Goal: Task Accomplishment & Management: Manage account settings

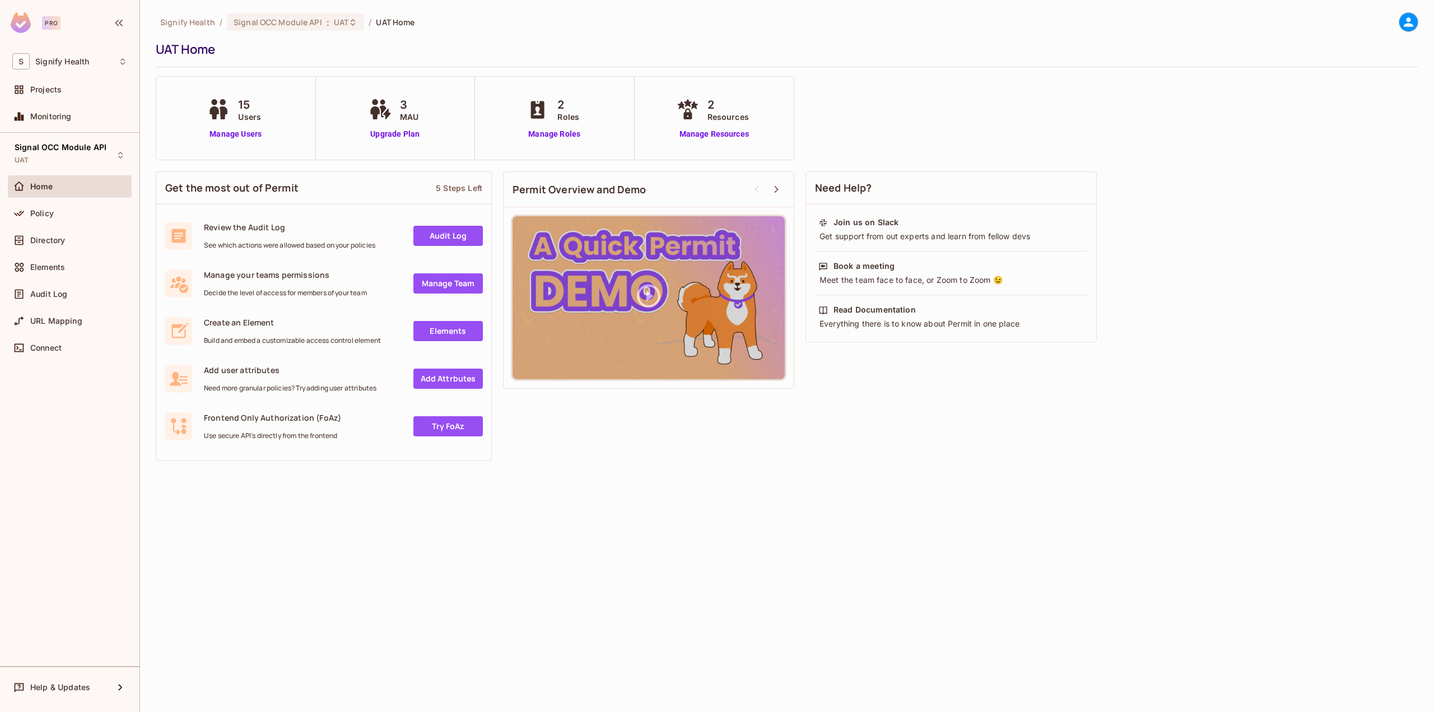
click at [239, 144] on div "15 Users Manage Users" at bounding box center [236, 118] width 160 height 83
click at [237, 139] on link "Manage Users" at bounding box center [235, 134] width 62 height 12
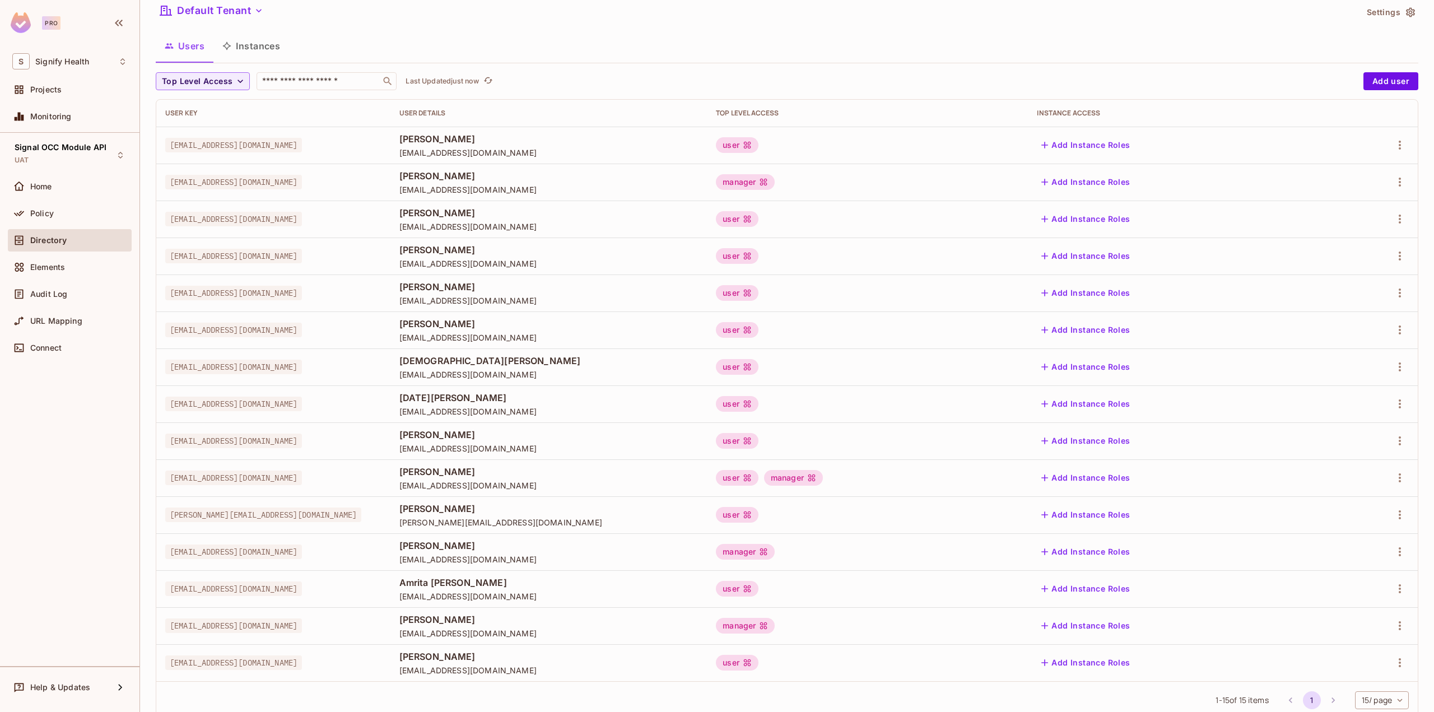
scroll to position [71, 0]
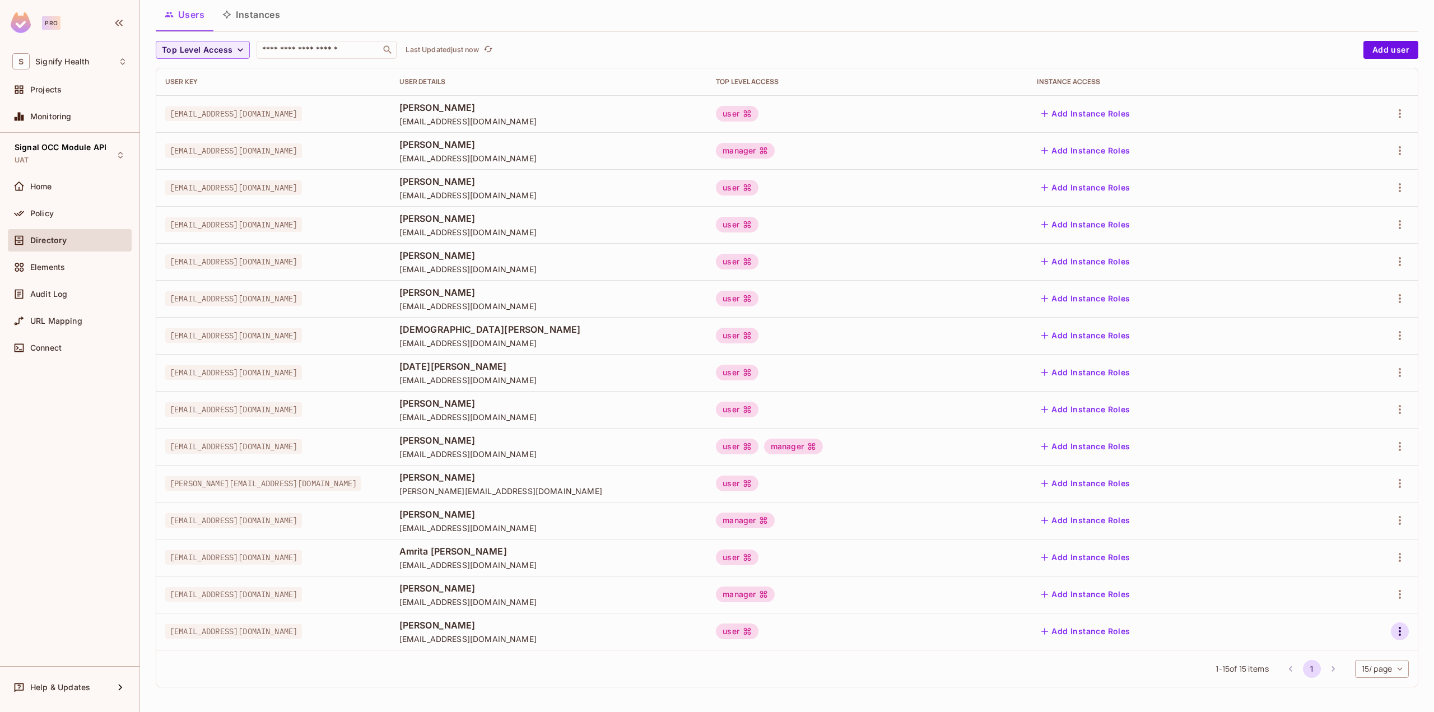
click at [1393, 633] on icon "button" at bounding box center [1399, 630] width 13 height 13
click at [1360, 657] on div "Edit Attributes" at bounding box center [1352, 661] width 55 height 11
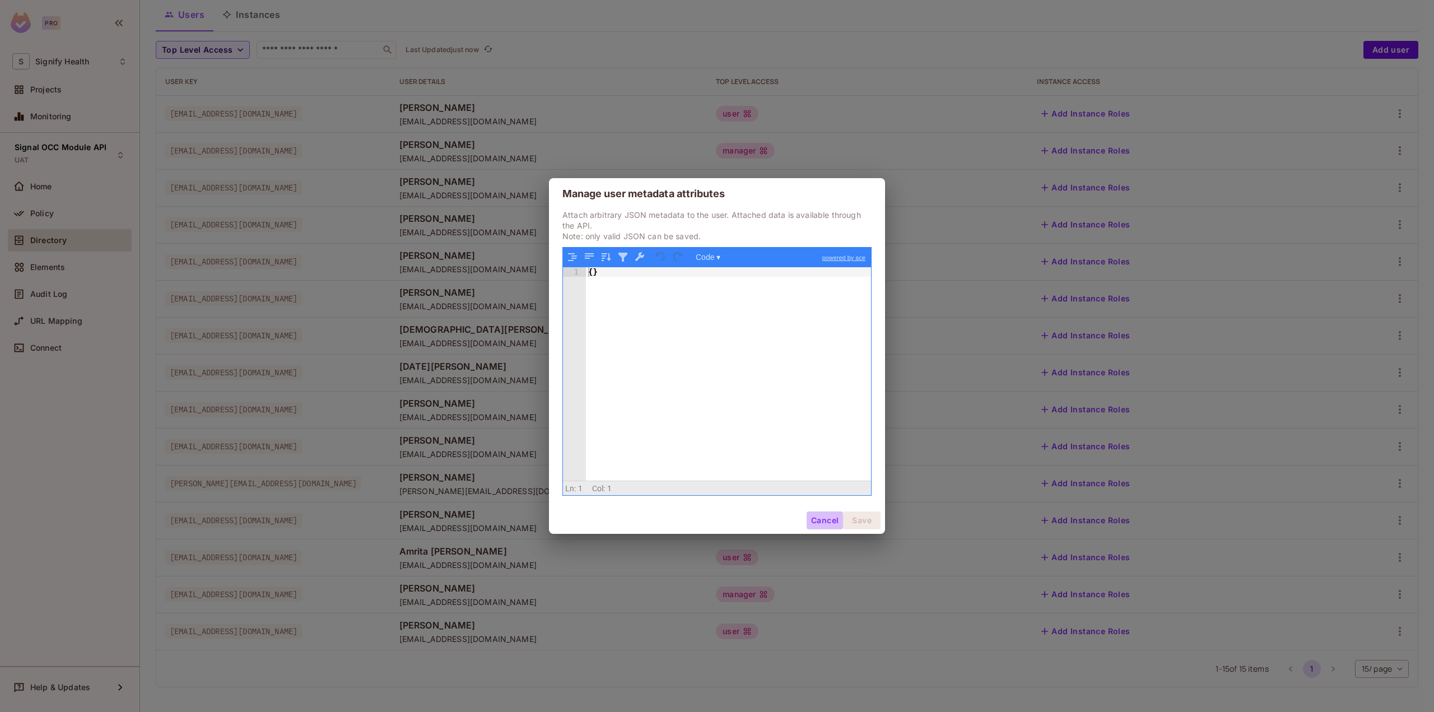
click at [812, 521] on button "Cancel" at bounding box center [825, 520] width 36 height 18
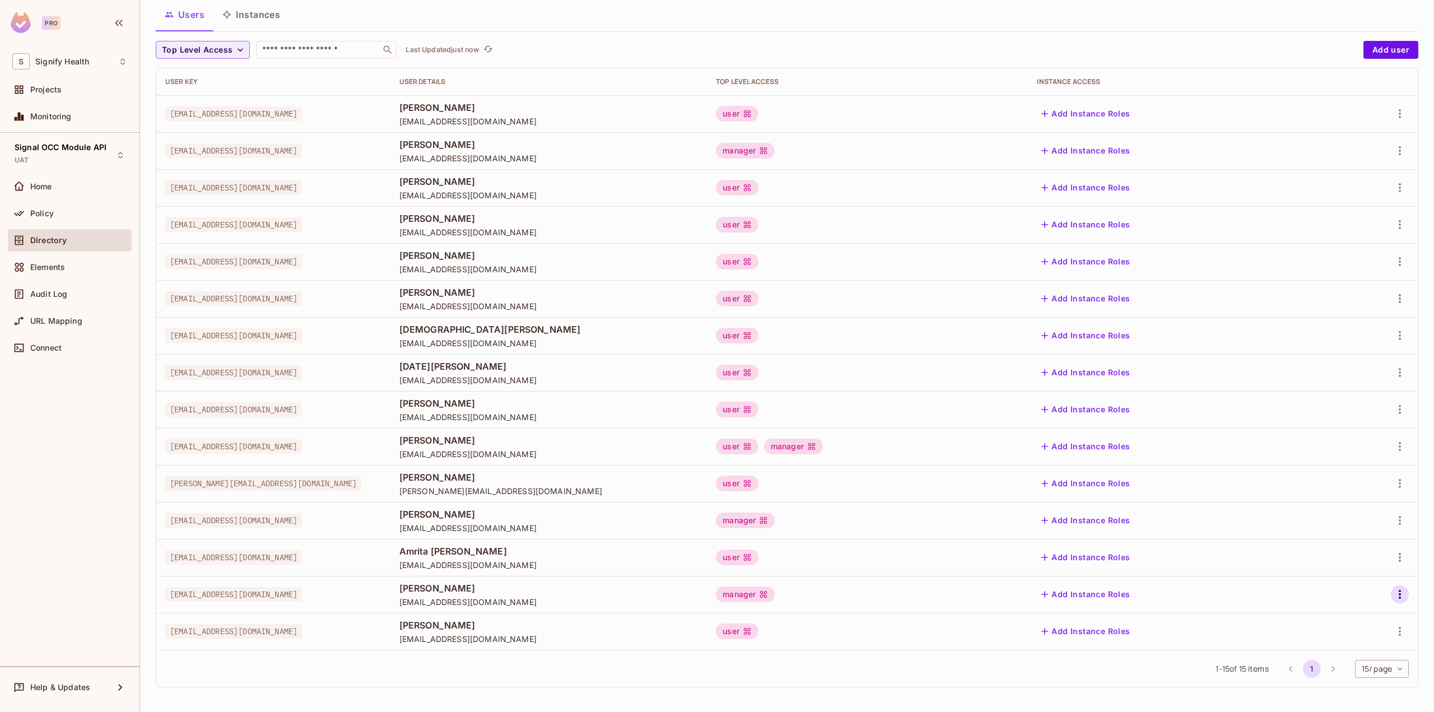
click at [1395, 599] on icon "button" at bounding box center [1399, 594] width 13 height 13
click at [1364, 643] on div "Edit Attributes" at bounding box center [1352, 644] width 55 height 11
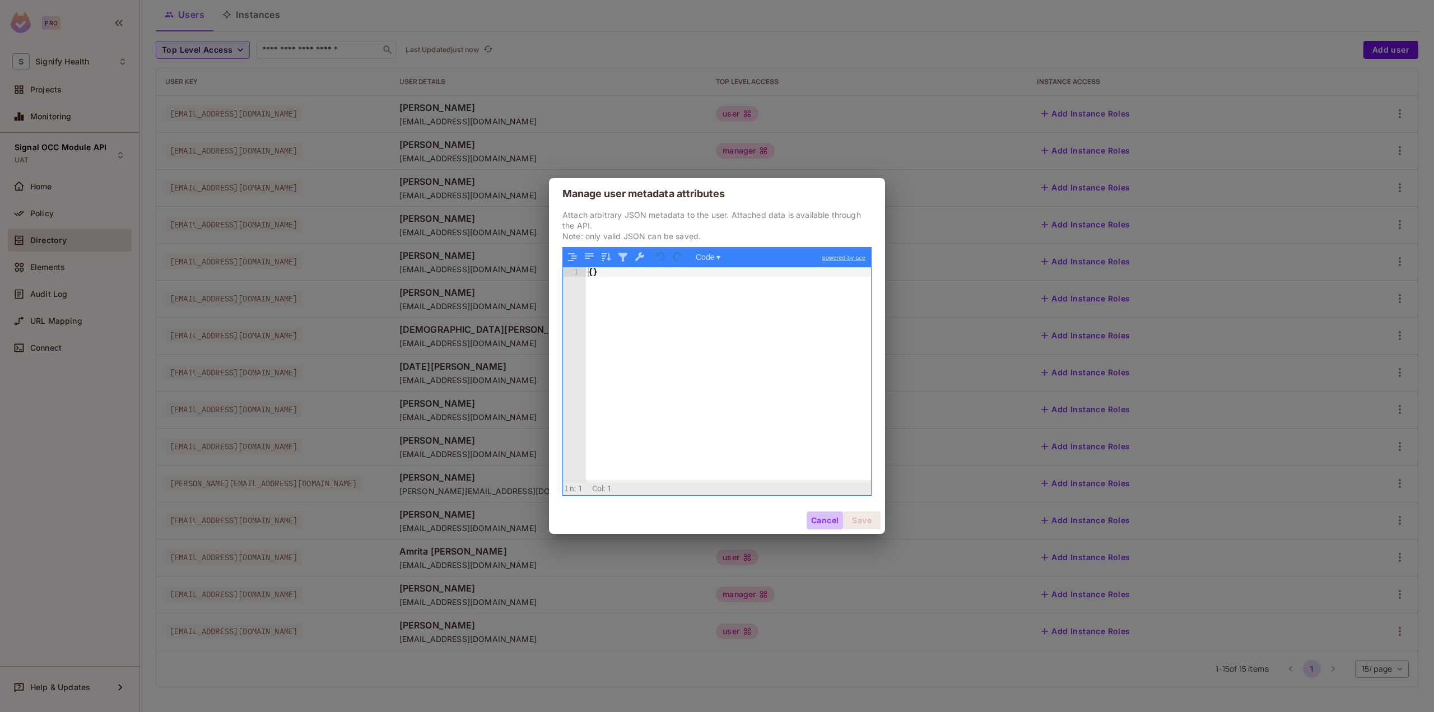
click at [814, 515] on button "Cancel" at bounding box center [825, 520] width 36 height 18
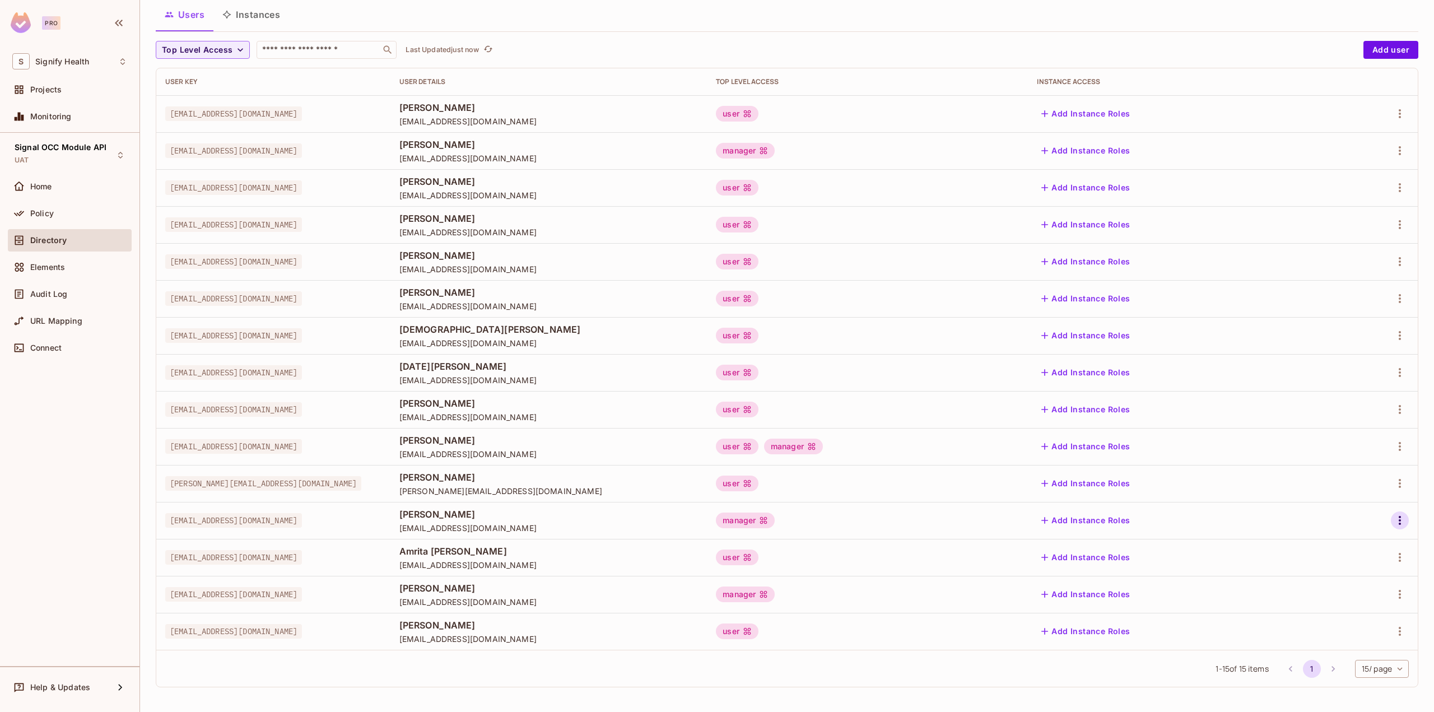
click at [1393, 525] on icon "button" at bounding box center [1399, 520] width 13 height 13
click at [1350, 572] on div "Edit Attributes" at bounding box center [1352, 570] width 55 height 11
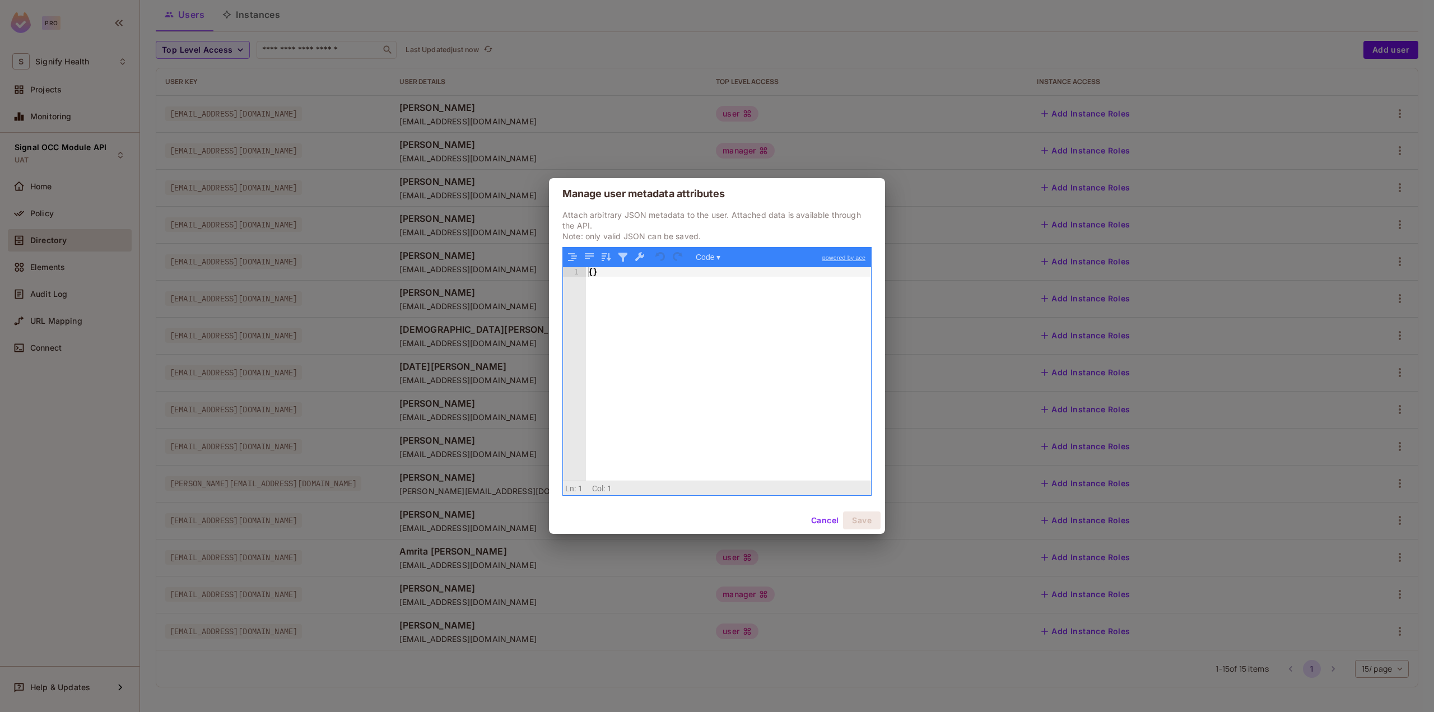
click at [822, 518] on button "Cancel" at bounding box center [825, 520] width 36 height 18
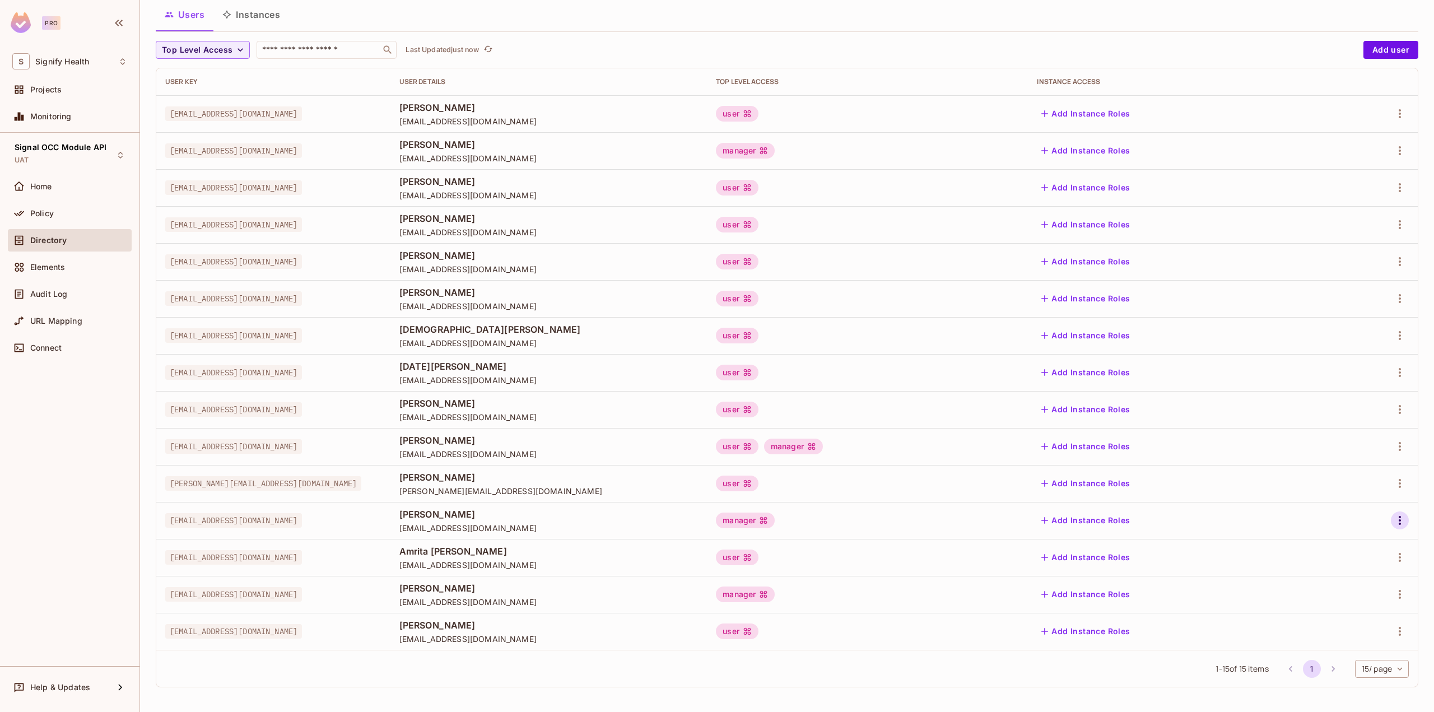
click at [1393, 520] on icon "button" at bounding box center [1399, 520] width 13 height 13
click at [1372, 540] on li "Edit" at bounding box center [1342, 546] width 99 height 25
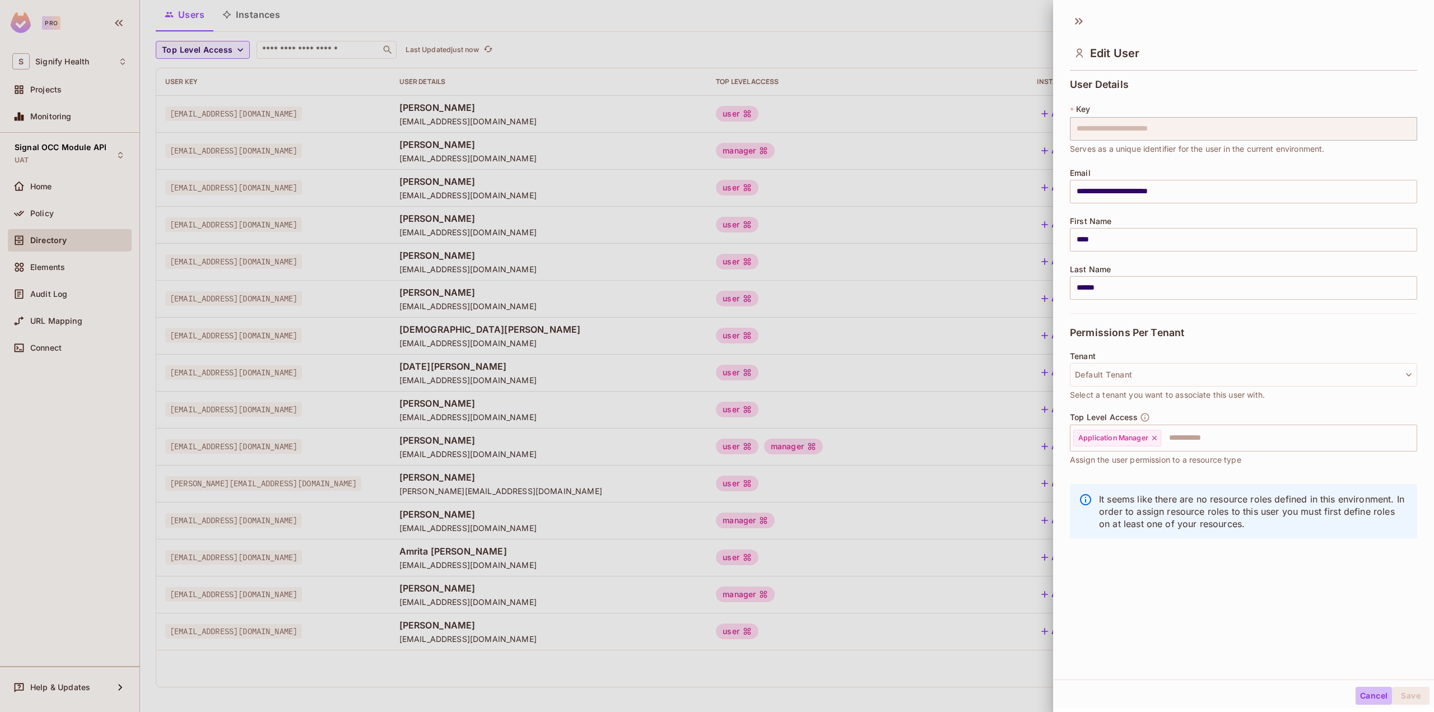
click at [1355, 697] on button "Cancel" at bounding box center [1373, 696] width 36 height 18
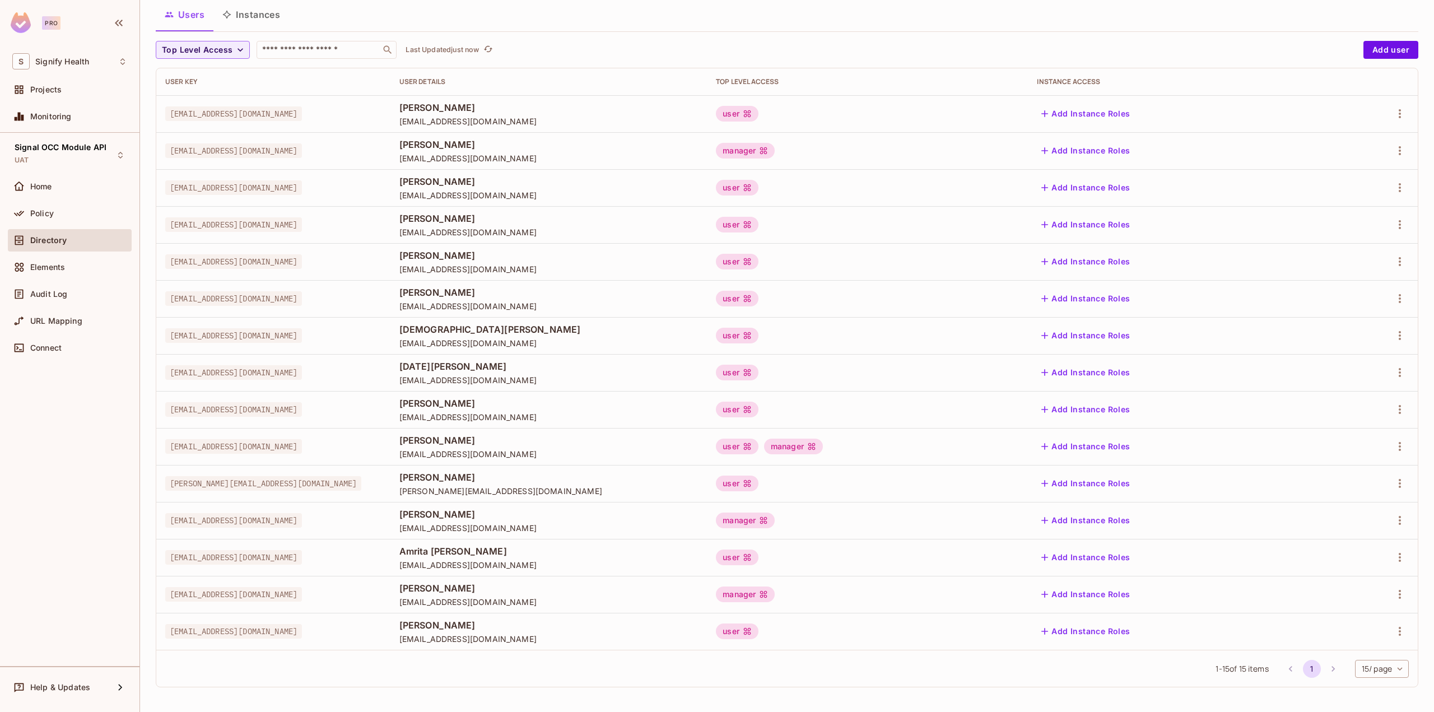
click at [1384, 637] on div at bounding box center [1371, 631] width 74 height 18
click at [1395, 565] on button "button" at bounding box center [1400, 557] width 18 height 18
drag, startPoint x: 1373, startPoint y: 606, endPoint x: 1368, endPoint y: 586, distance: 20.4
click at [1368, 586] on ul "Edit Edit Attributes Delete User" at bounding box center [1342, 607] width 99 height 83
click at [1368, 586] on li "Edit" at bounding box center [1342, 583] width 99 height 25
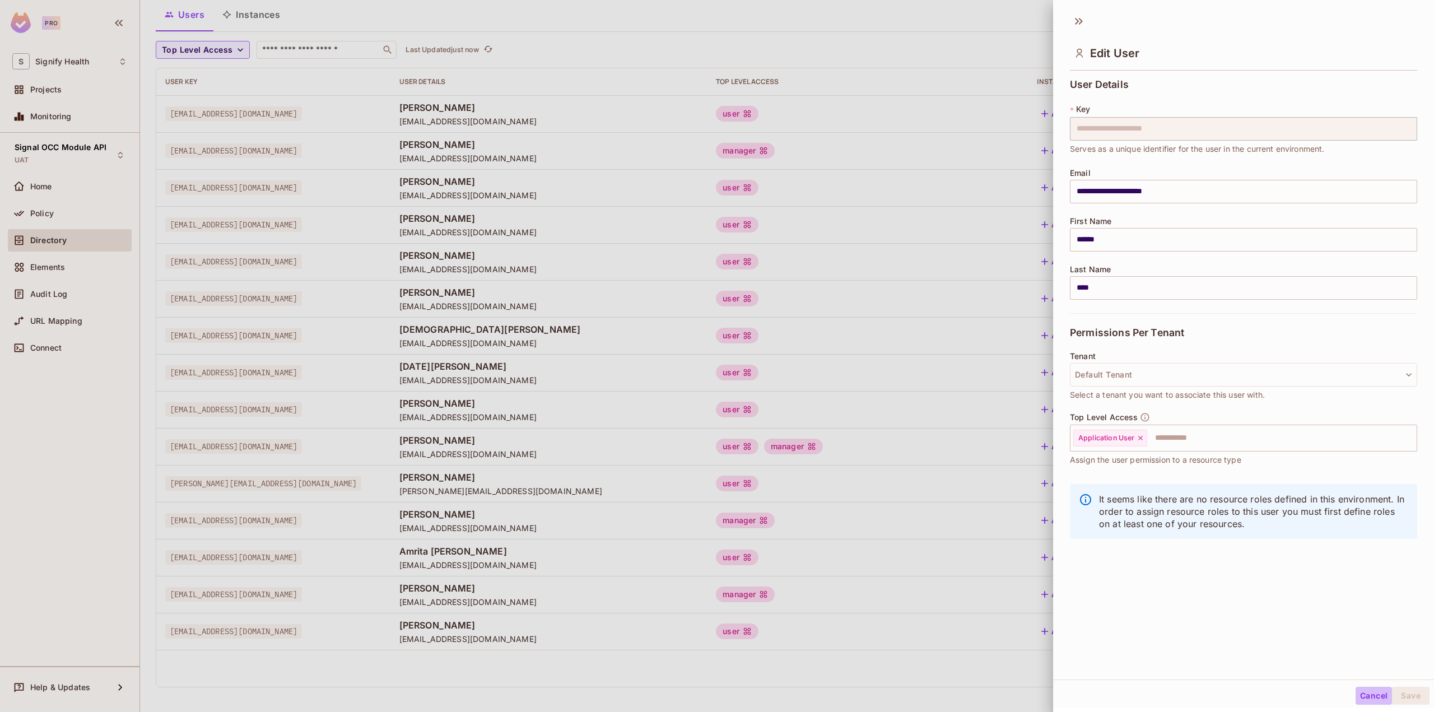
click at [1358, 692] on button "Cancel" at bounding box center [1373, 696] width 36 height 18
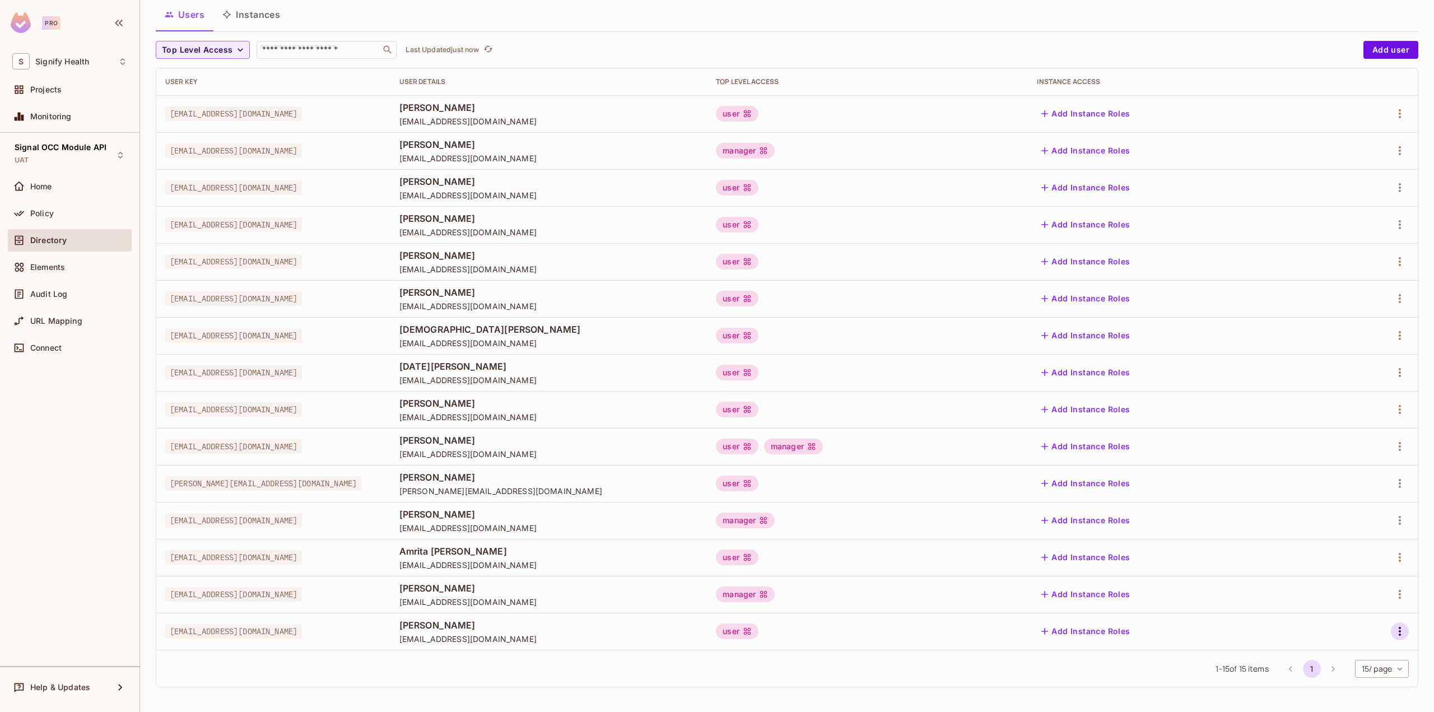
click at [1393, 633] on icon "button" at bounding box center [1399, 630] width 13 height 13
click at [1368, 641] on li "Edit" at bounding box center [1342, 636] width 99 height 25
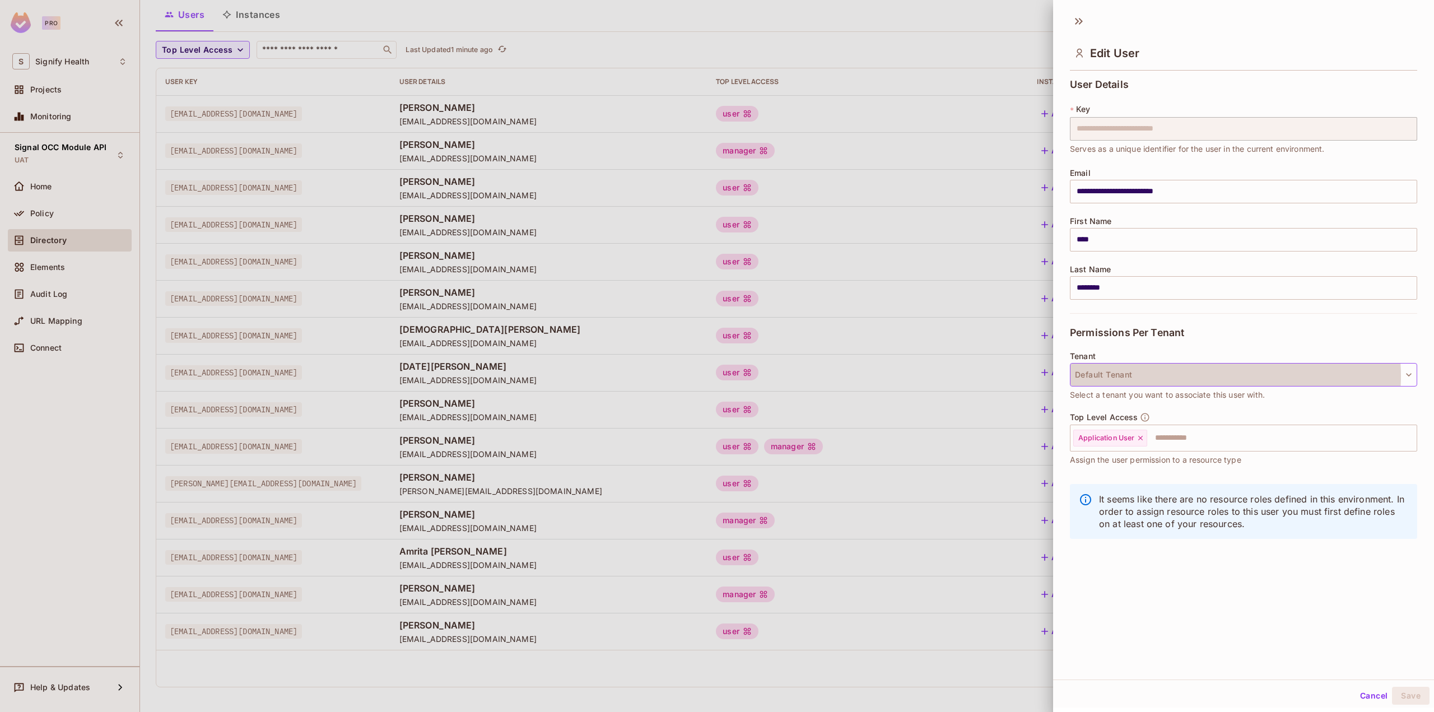
click at [1218, 376] on button "Default Tenant" at bounding box center [1243, 375] width 347 height 24
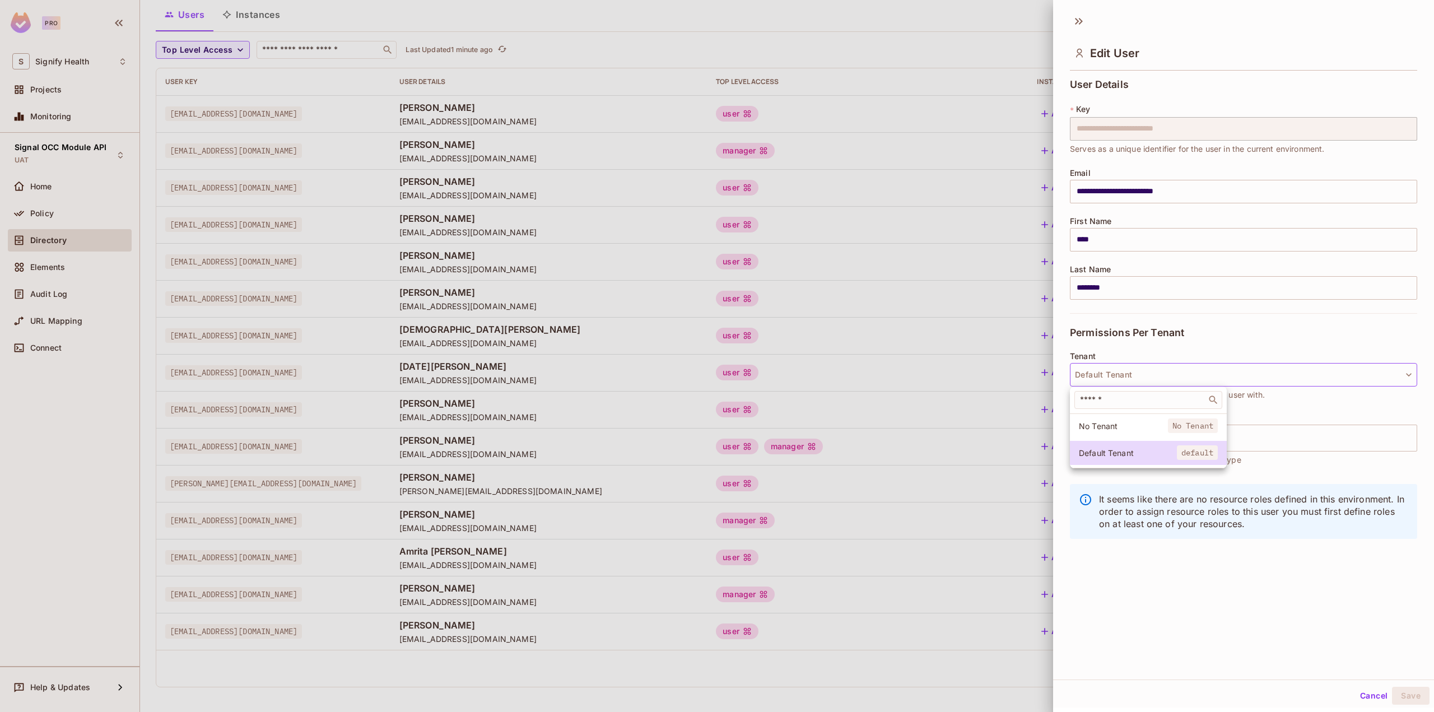
click at [1210, 344] on div at bounding box center [717, 356] width 1434 height 712
click at [1355, 701] on button "Cancel" at bounding box center [1373, 696] width 36 height 18
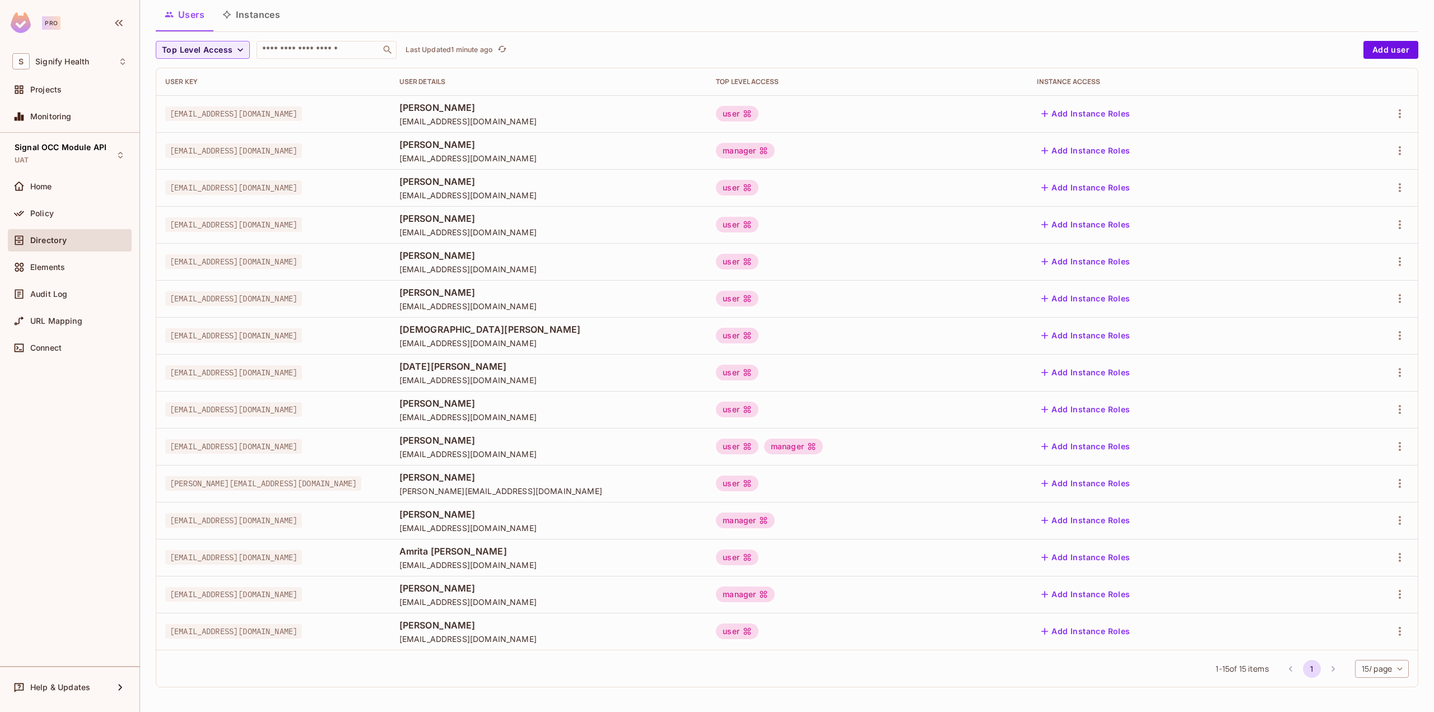
click at [1400, 605] on td at bounding box center [1371, 594] width 92 height 37
click at [1395, 602] on button "button" at bounding box center [1400, 594] width 18 height 18
click at [1349, 623] on li "Edit" at bounding box center [1342, 620] width 99 height 25
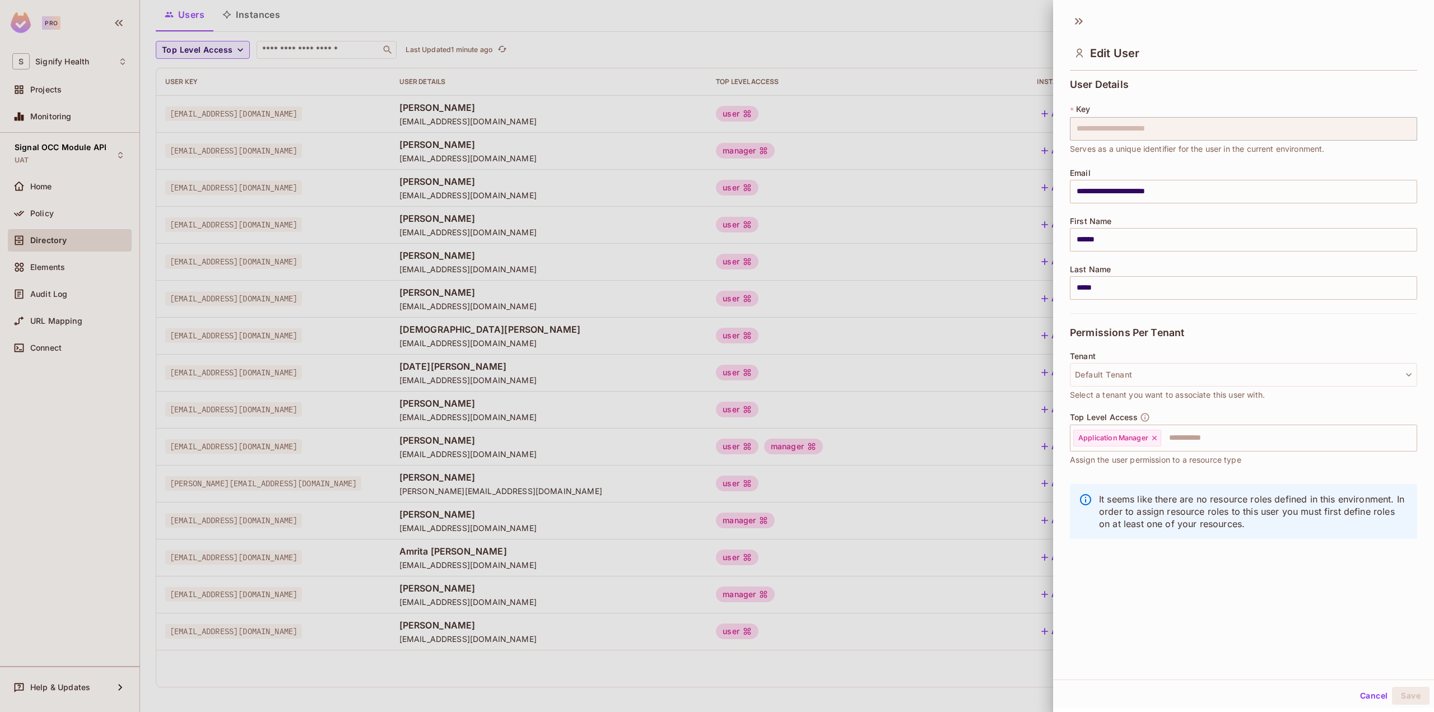
click at [1357, 696] on button "Cancel" at bounding box center [1373, 696] width 36 height 18
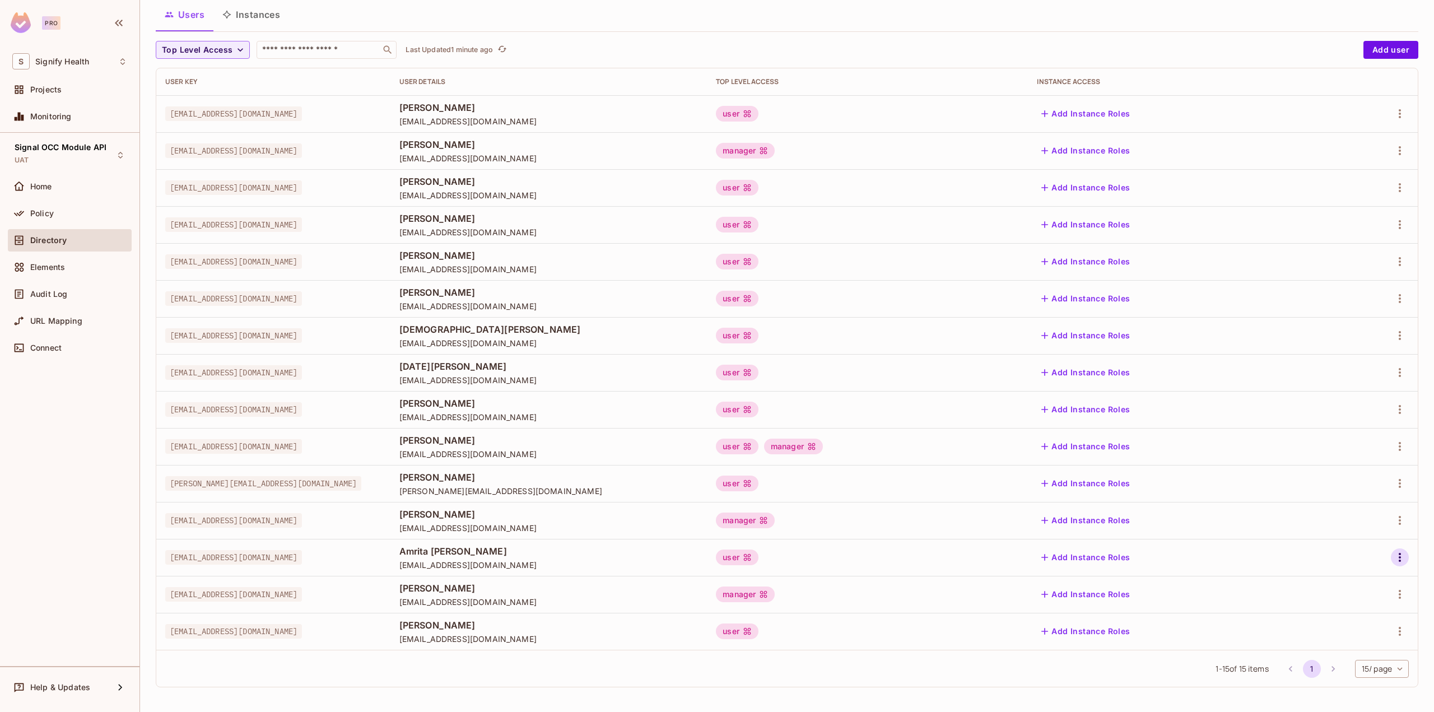
click at [1395, 565] on button "button" at bounding box center [1400, 557] width 18 height 18
click at [1364, 585] on li "Edit" at bounding box center [1342, 583] width 99 height 25
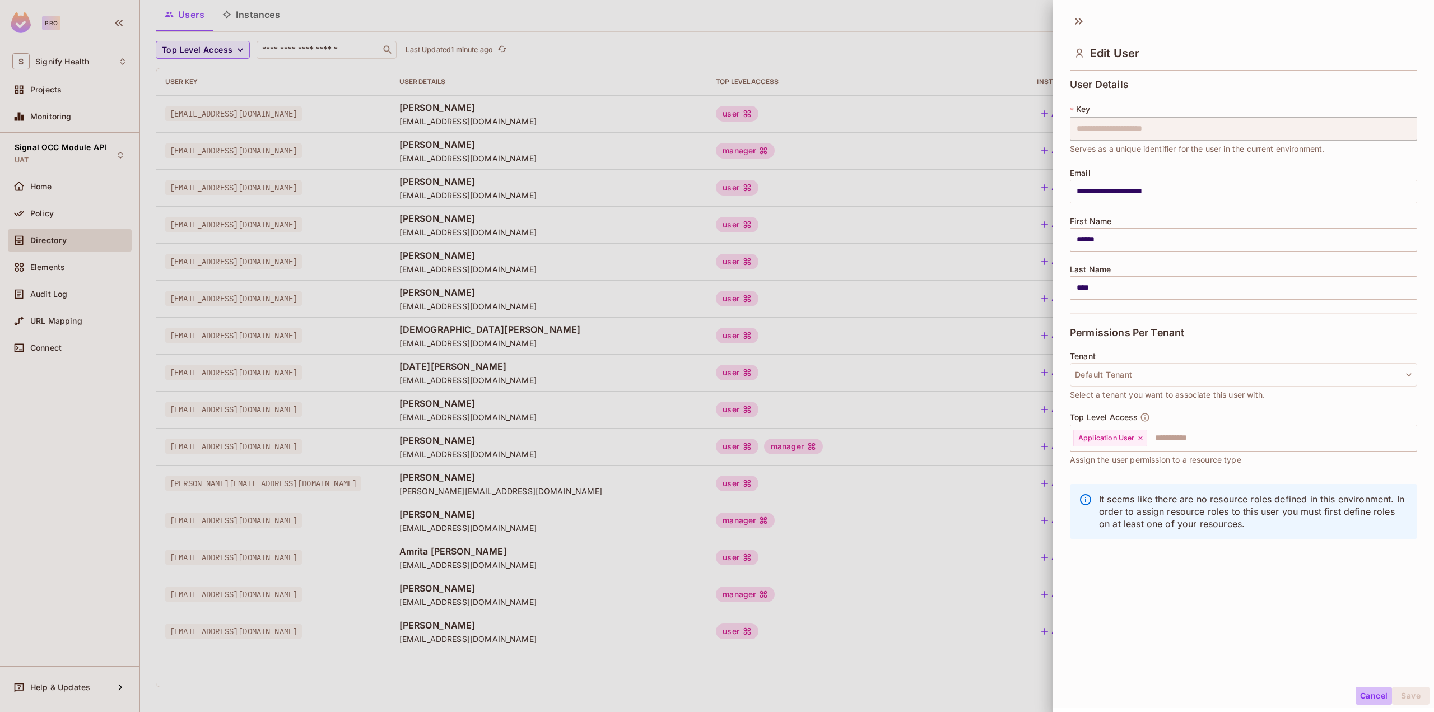
click at [1355, 701] on button "Cancel" at bounding box center [1373, 696] width 36 height 18
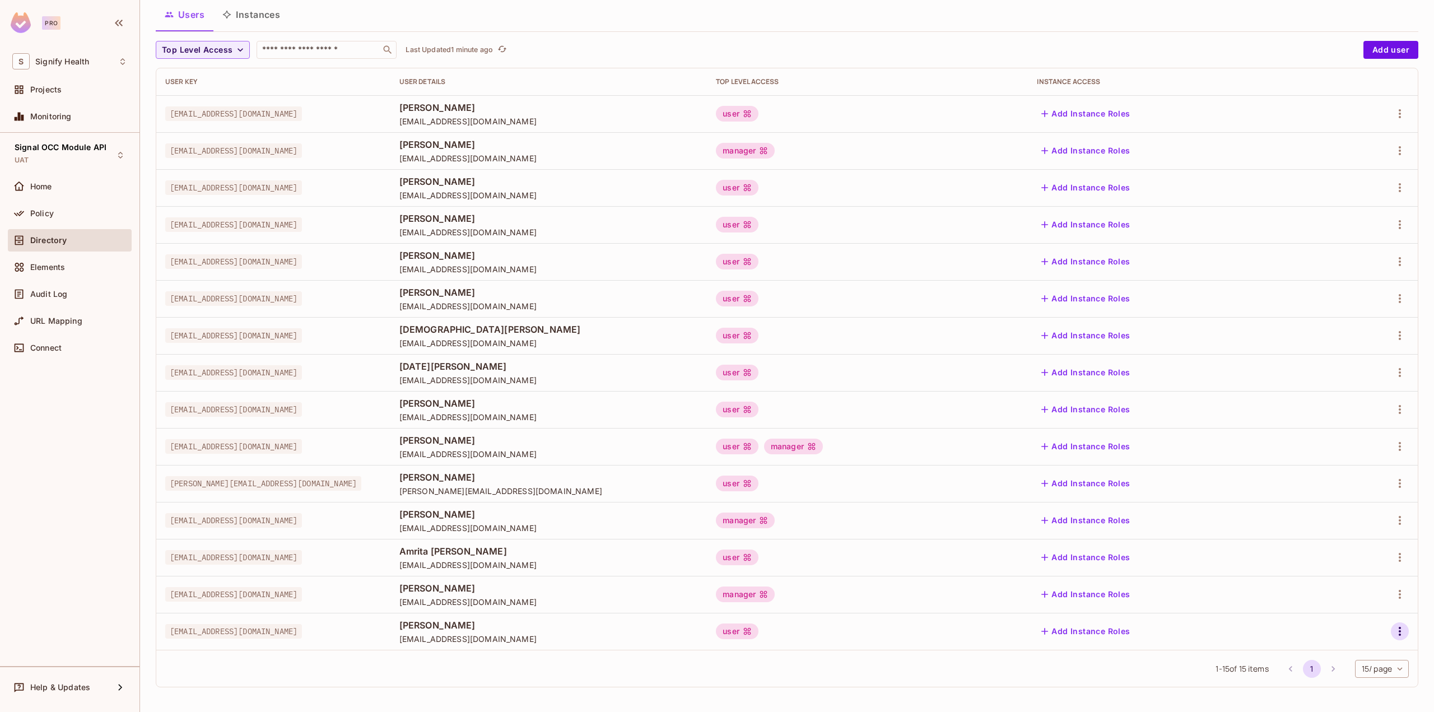
click at [1393, 634] on icon "button" at bounding box center [1399, 630] width 13 height 13
click at [1378, 631] on li "Edit" at bounding box center [1342, 636] width 99 height 25
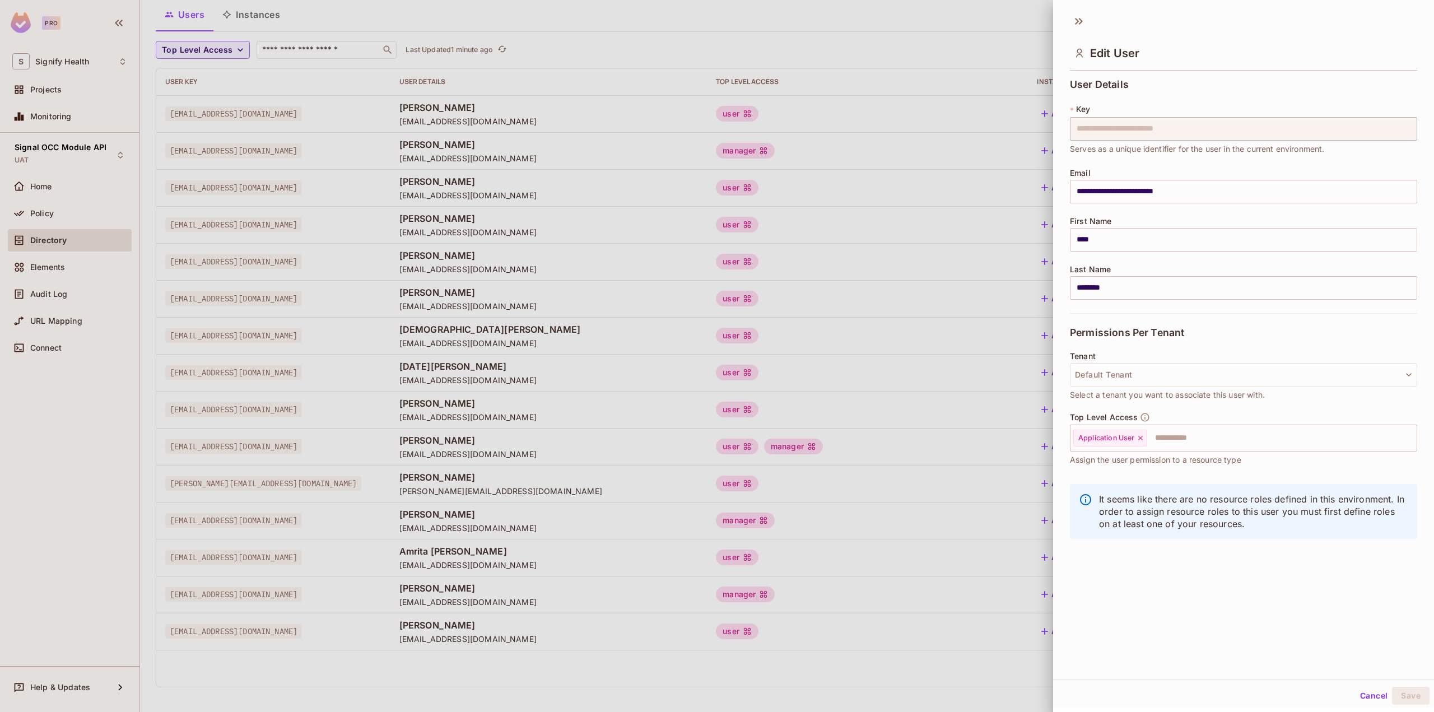
click at [1357, 696] on button "Cancel" at bounding box center [1373, 696] width 36 height 18
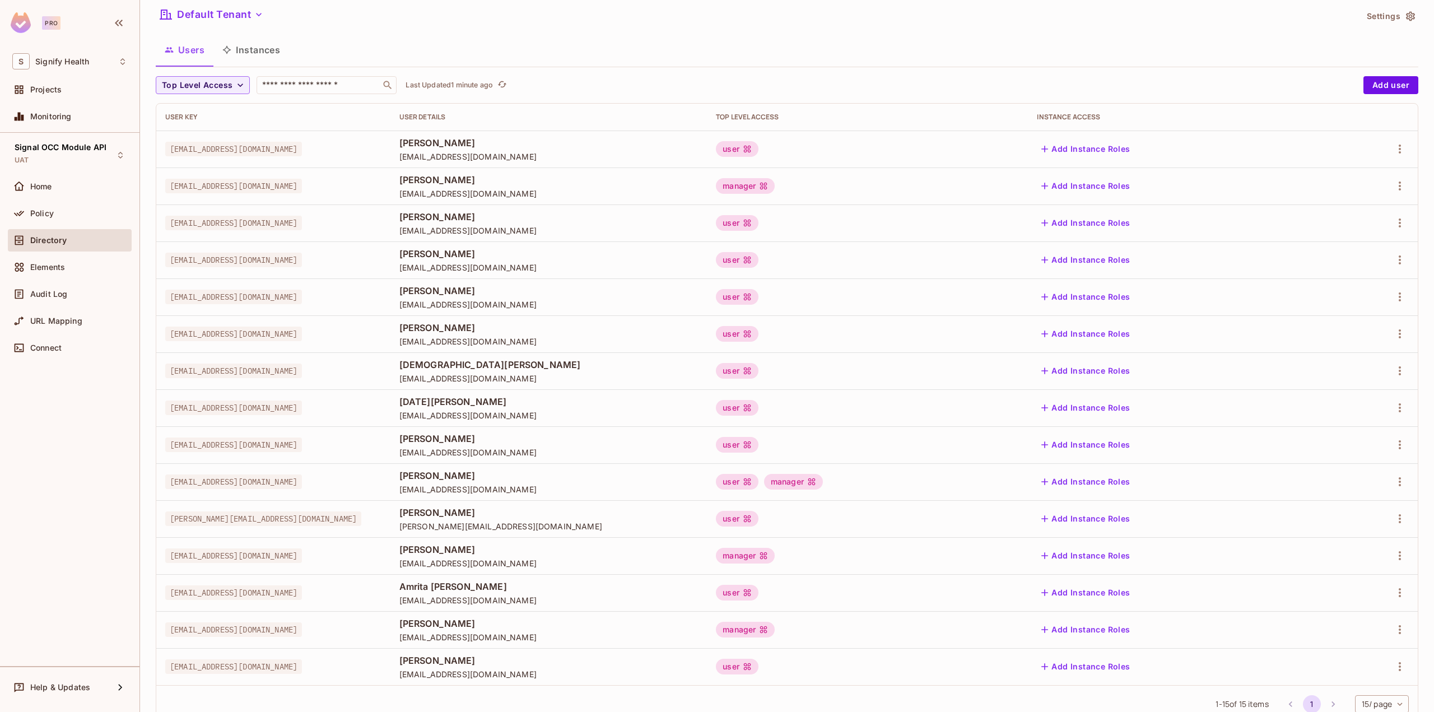
scroll to position [0, 0]
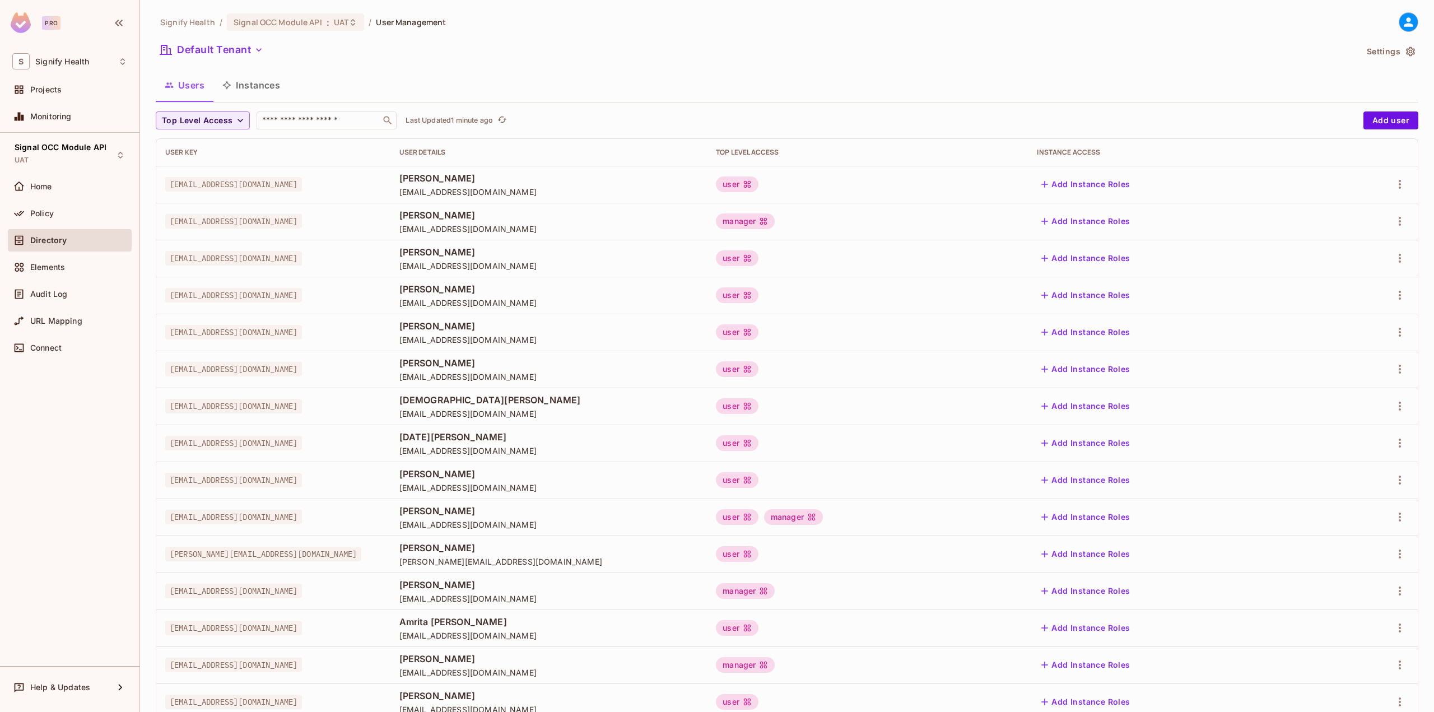
click at [262, 96] on button "Instances" at bounding box center [251, 85] width 76 height 28
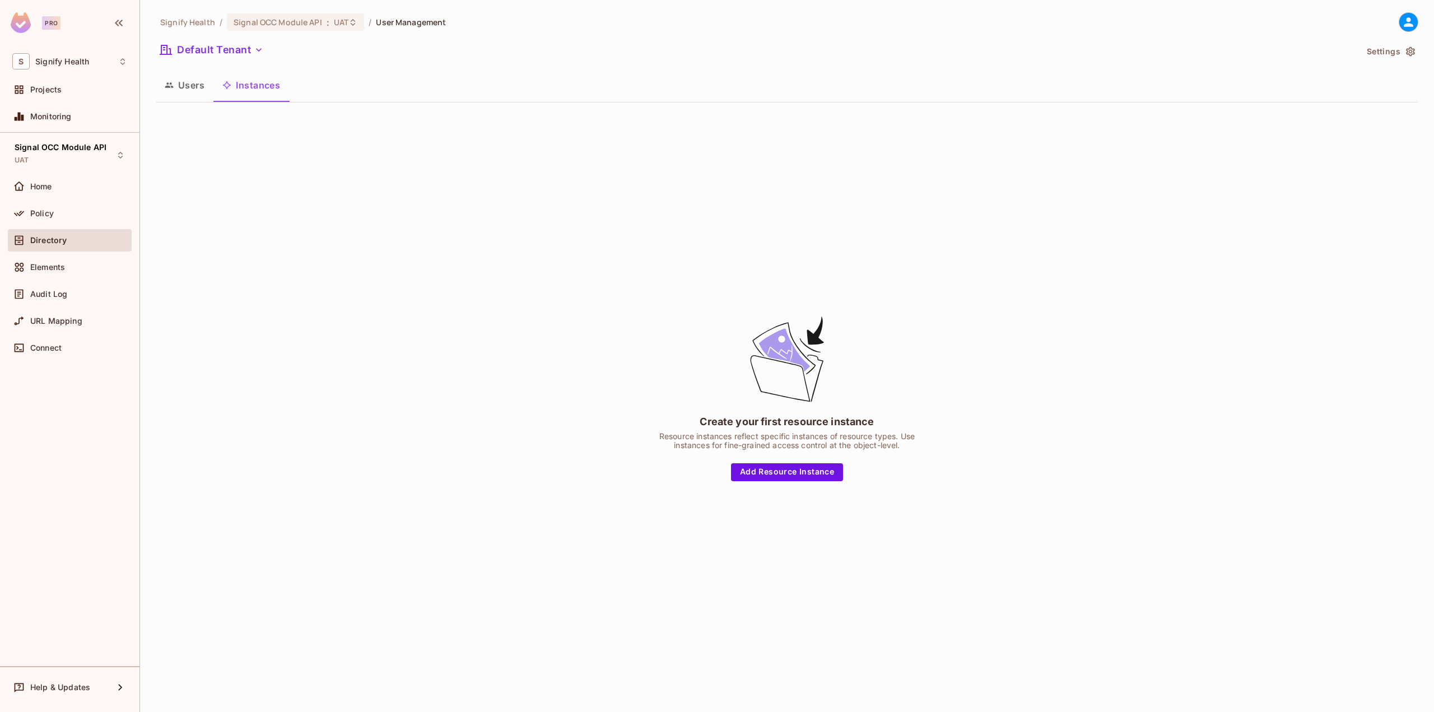
click at [187, 83] on button "Users" at bounding box center [185, 85] width 58 height 28
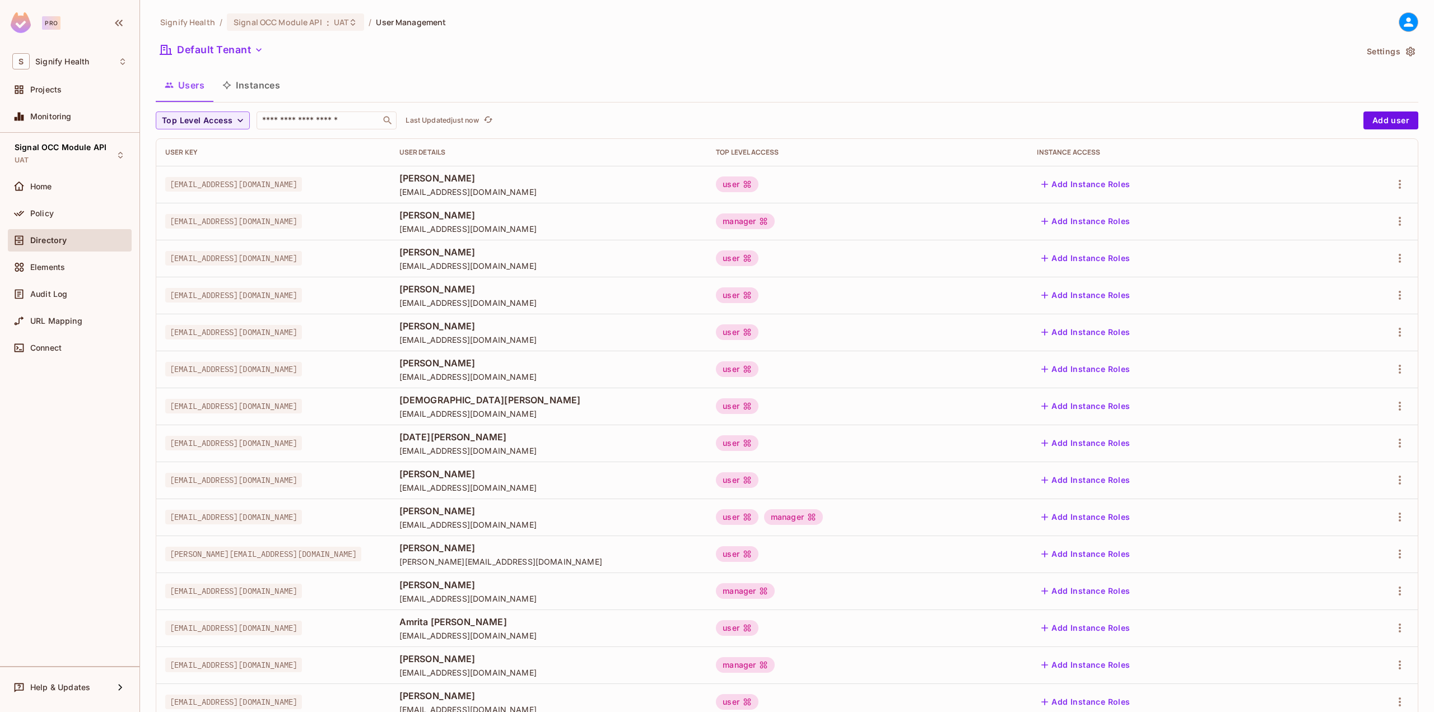
click at [358, 9] on div "Signify Health / Signal OCC Module API : UAT / User Management Default Tenant S…" at bounding box center [787, 356] width 1294 height 712
click at [354, 17] on div "Signal OCC Module API : UAT" at bounding box center [295, 21] width 137 height 17
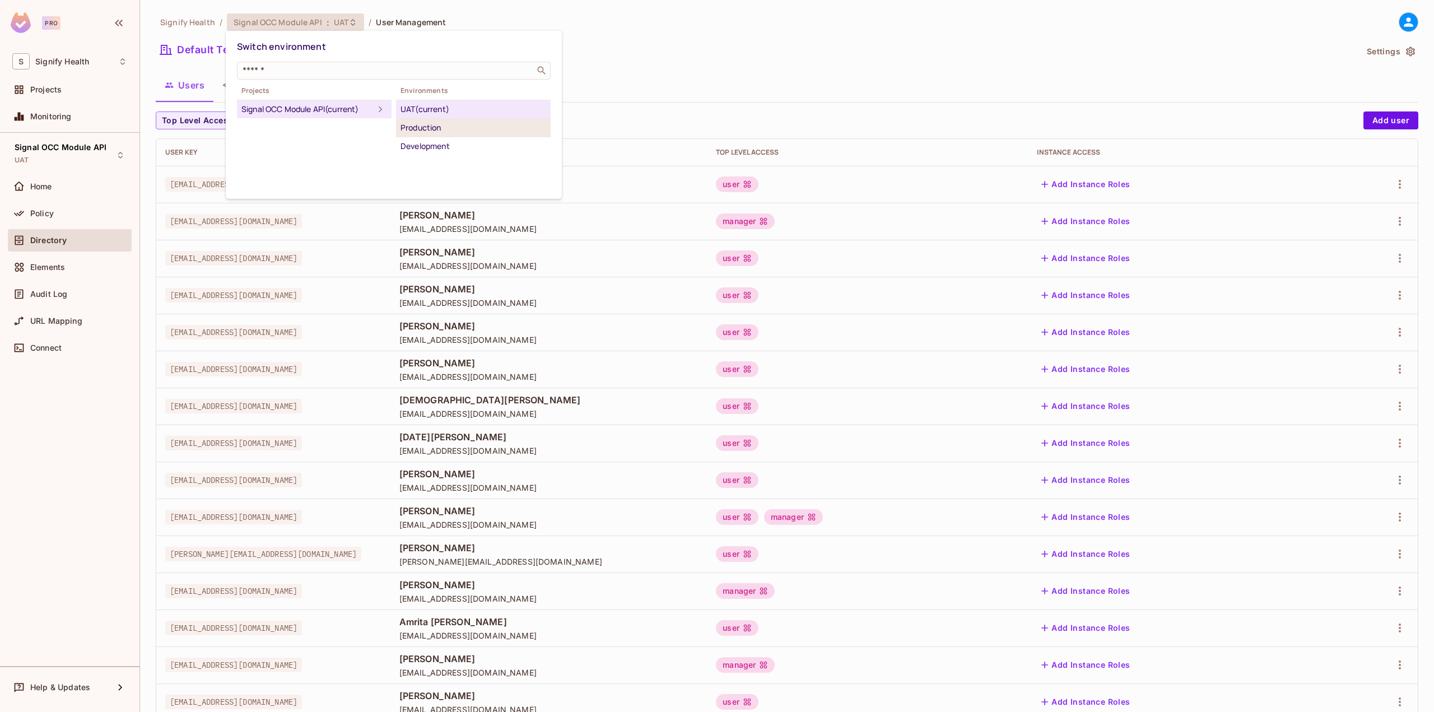
click at [419, 130] on div "Production" at bounding box center [473, 127] width 146 height 13
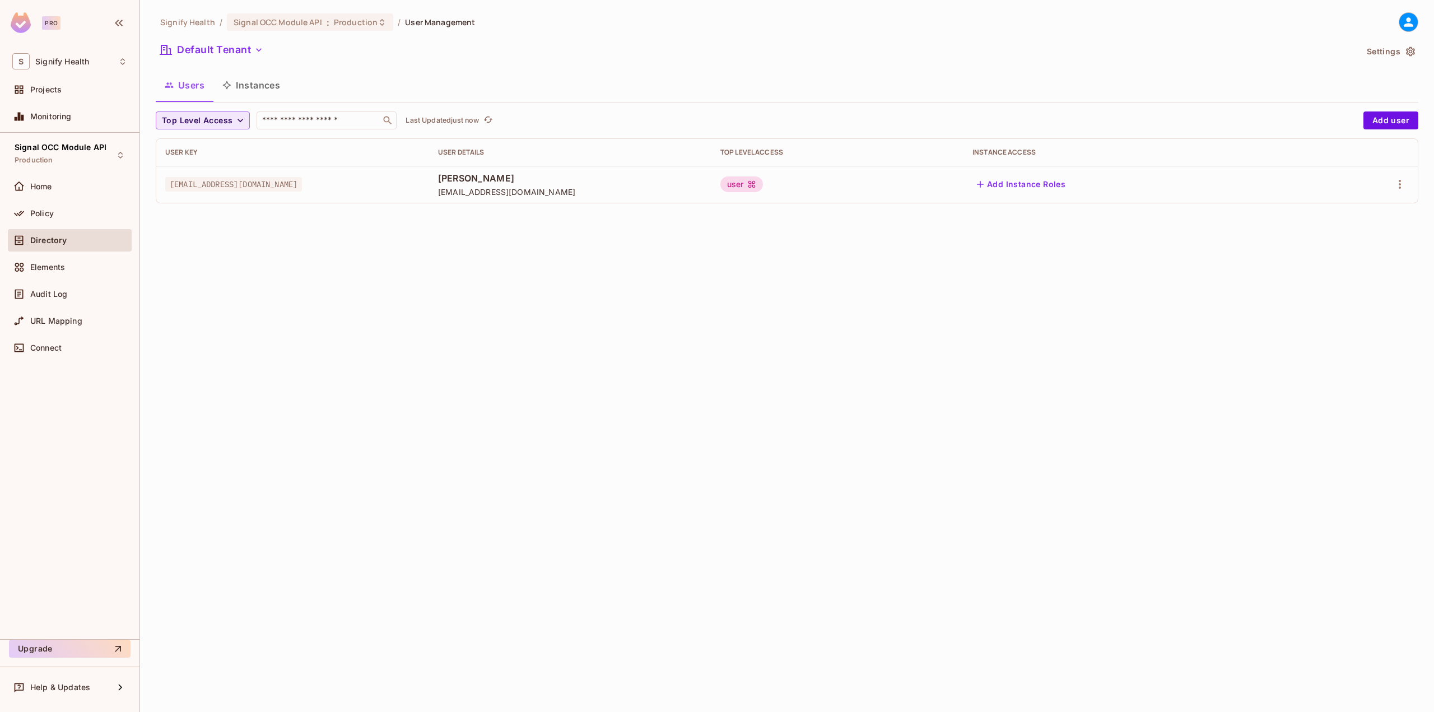
click at [208, 119] on span "Top Level Access" at bounding box center [197, 121] width 71 height 14
click at [208, 119] on div at bounding box center [717, 356] width 1434 height 712
click at [226, 44] on button "Default Tenant" at bounding box center [212, 50] width 112 height 18
click at [323, 45] on div at bounding box center [717, 356] width 1434 height 712
click at [320, 21] on div "Signal OCC Module API : Production" at bounding box center [303, 22] width 139 height 11
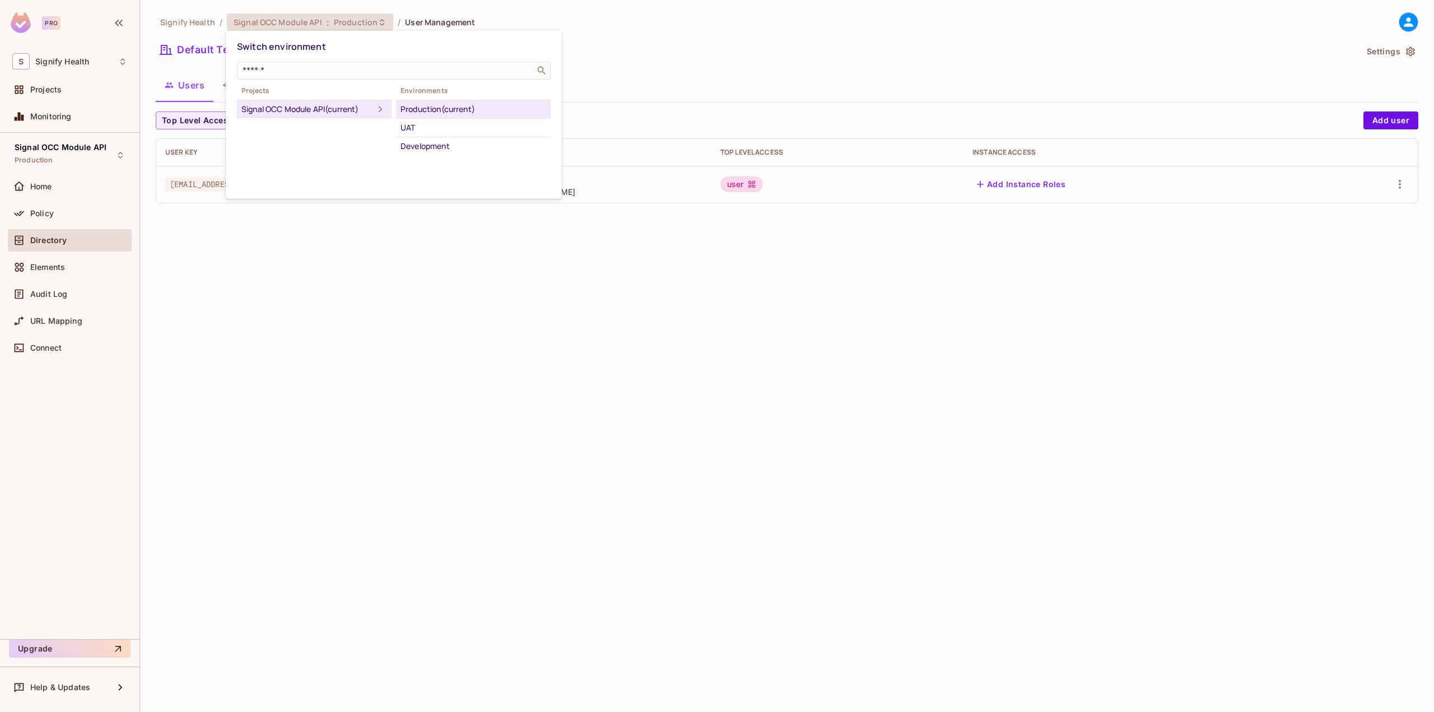
click at [430, 127] on div "UAT" at bounding box center [473, 127] width 146 height 13
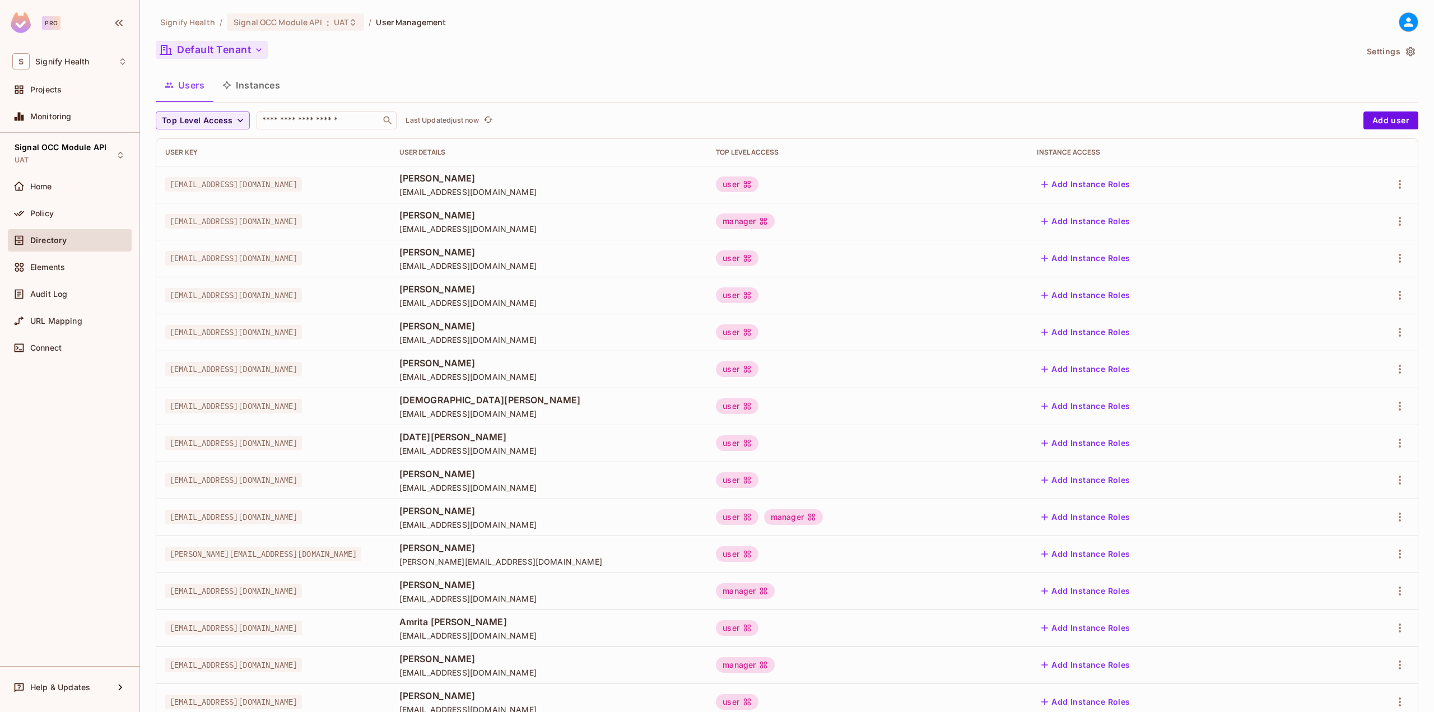
click at [247, 45] on button "Default Tenant" at bounding box center [212, 50] width 112 height 18
click at [395, 43] on div at bounding box center [717, 356] width 1434 height 712
click at [246, 57] on button "Default Tenant" at bounding box center [212, 50] width 112 height 18
click at [241, 73] on input "text" at bounding box center [226, 75] width 125 height 11
click at [235, 97] on span "All Tenants" at bounding box center [241, 101] width 124 height 11
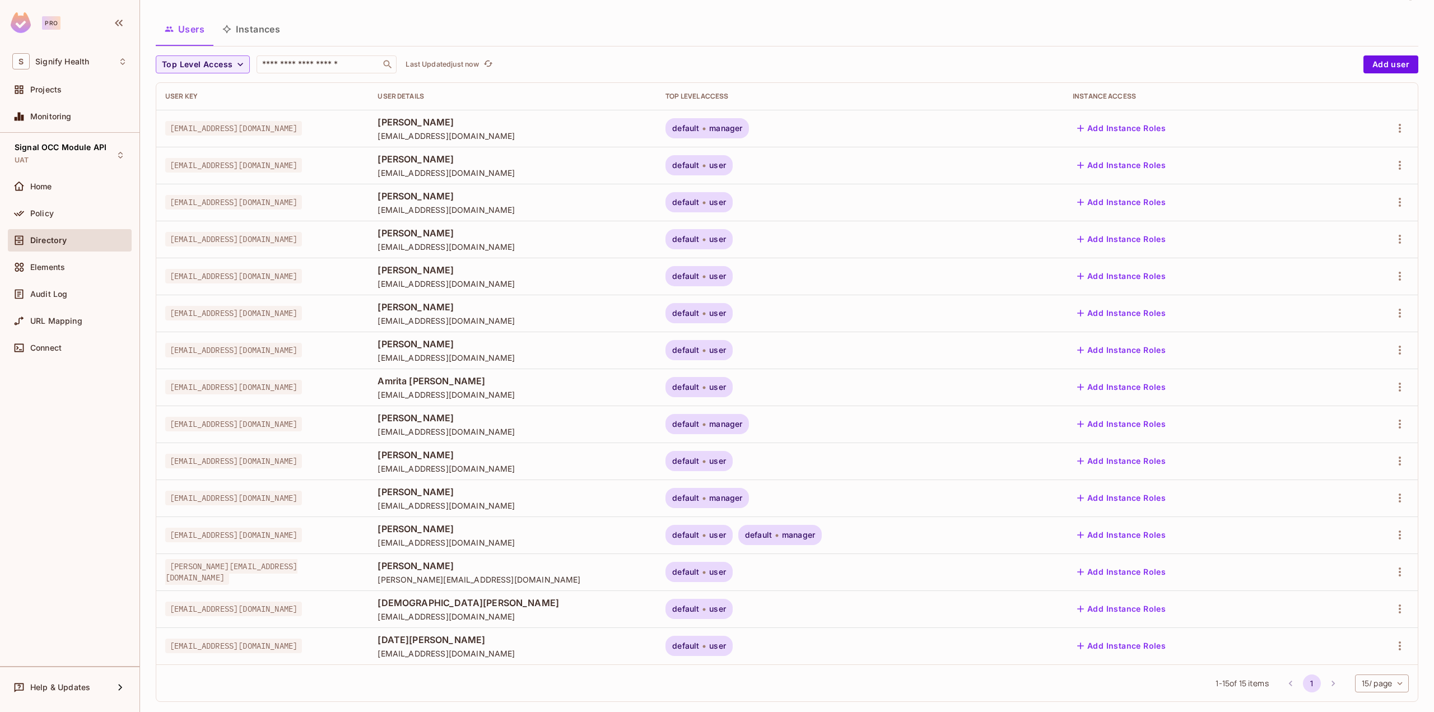
scroll to position [15, 0]
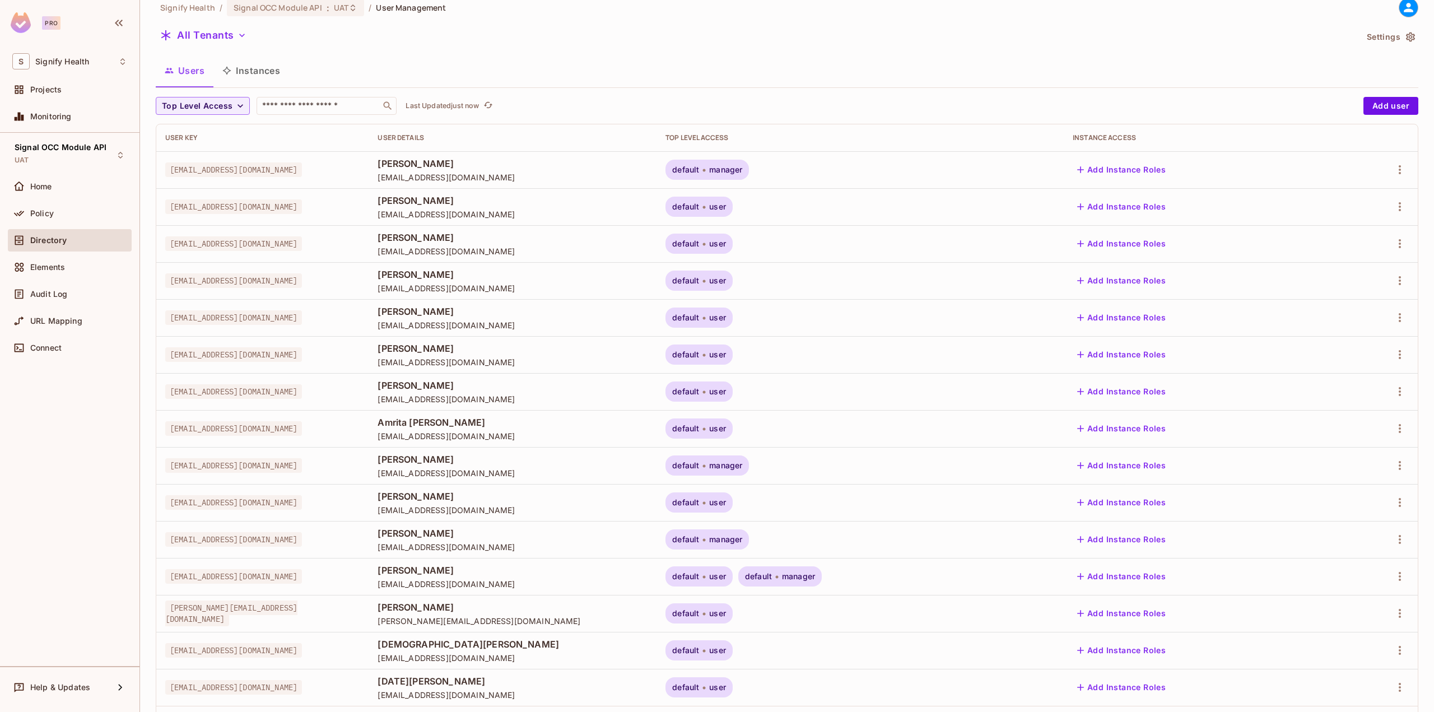
click at [1380, 495] on div at bounding box center [1376, 502] width 66 height 18
click at [1383, 496] on div at bounding box center [1376, 502] width 66 height 18
click at [1393, 499] on icon "button" at bounding box center [1399, 502] width 13 height 13
click at [1362, 548] on span "Top Level Roles" at bounding box center [1349, 553] width 67 height 18
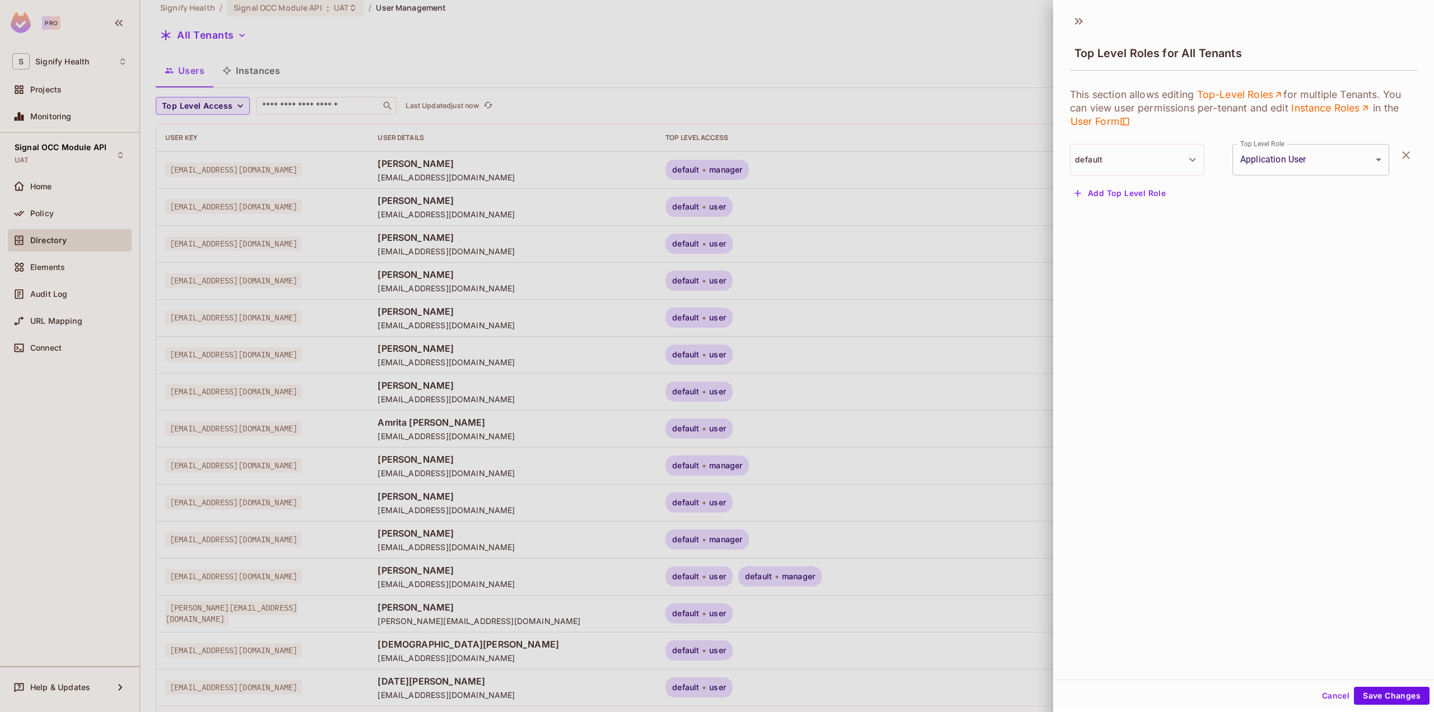
click at [975, 171] on div at bounding box center [717, 356] width 1434 height 712
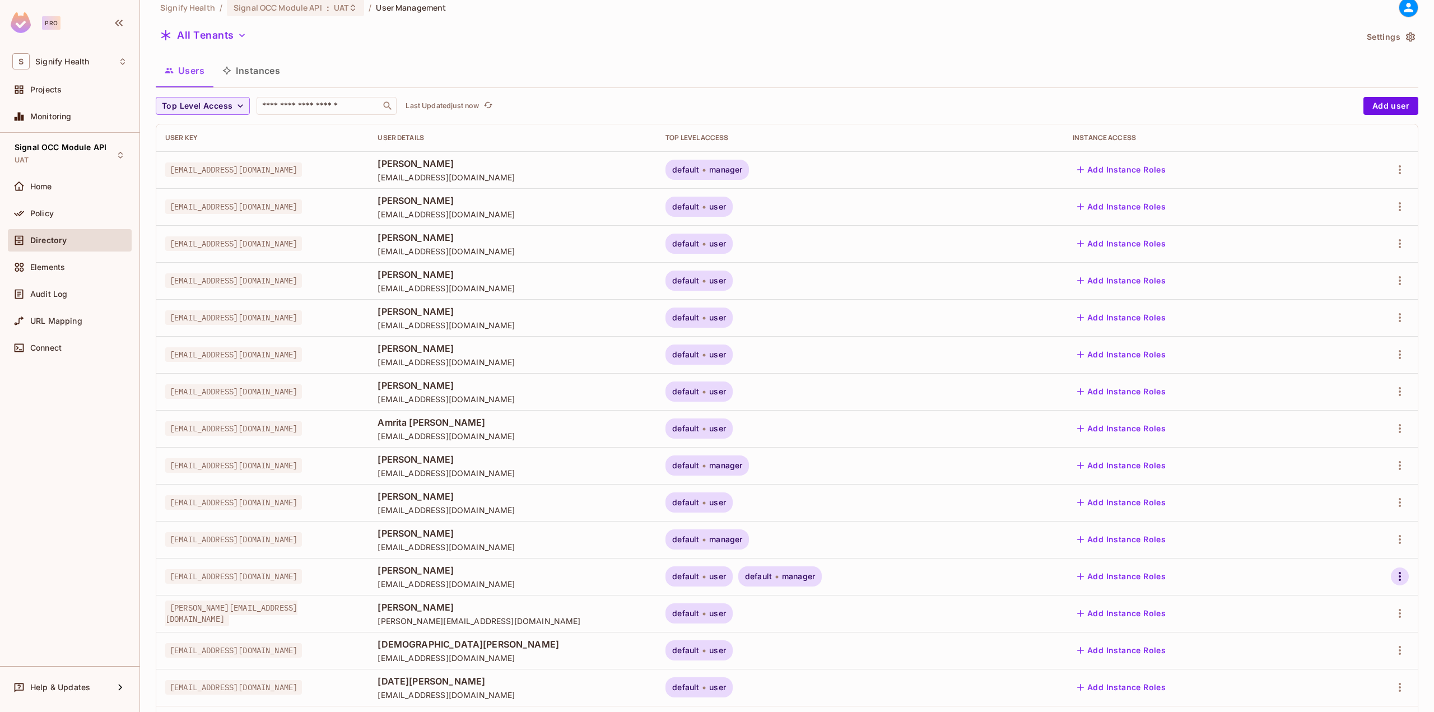
click at [1391, 577] on button "button" at bounding box center [1400, 576] width 18 height 18
click at [1355, 619] on span "Top Level Roles" at bounding box center [1349, 627] width 67 height 18
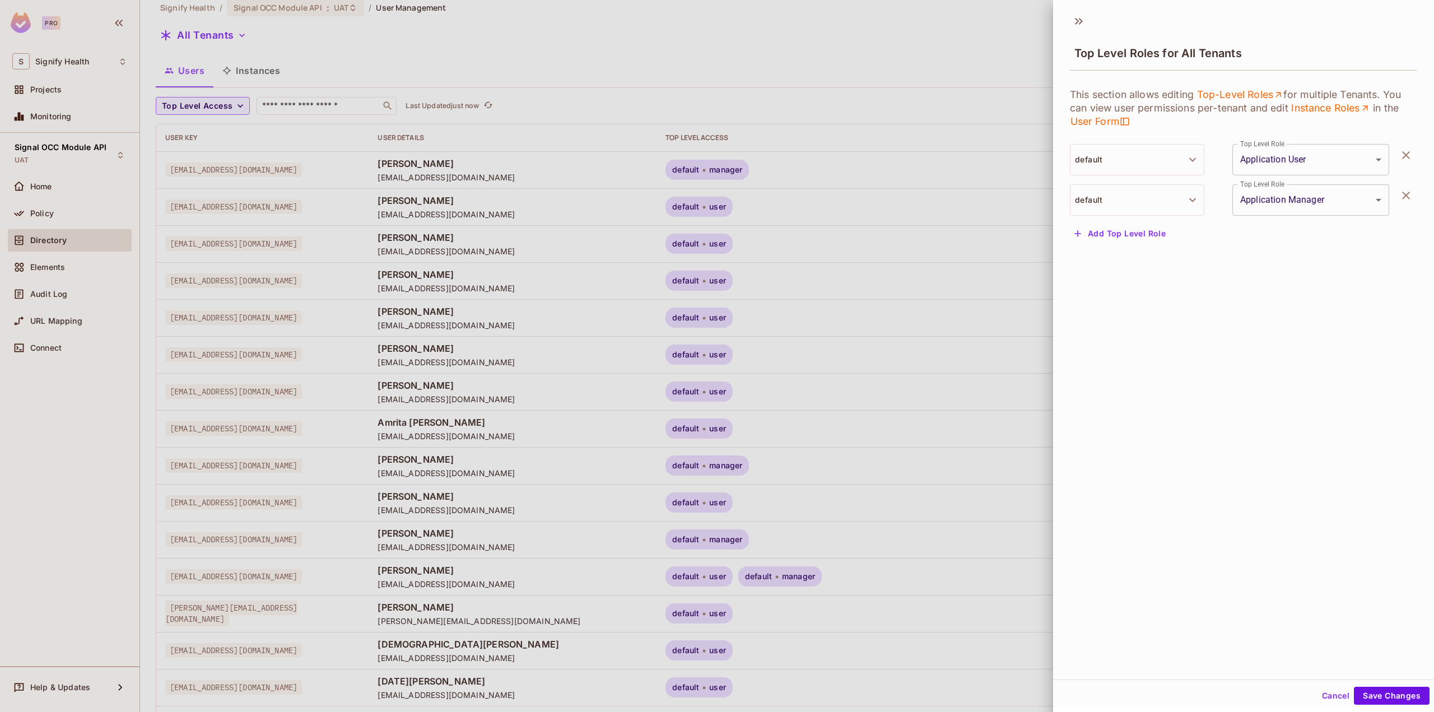
click at [930, 319] on div at bounding box center [717, 356] width 1434 height 712
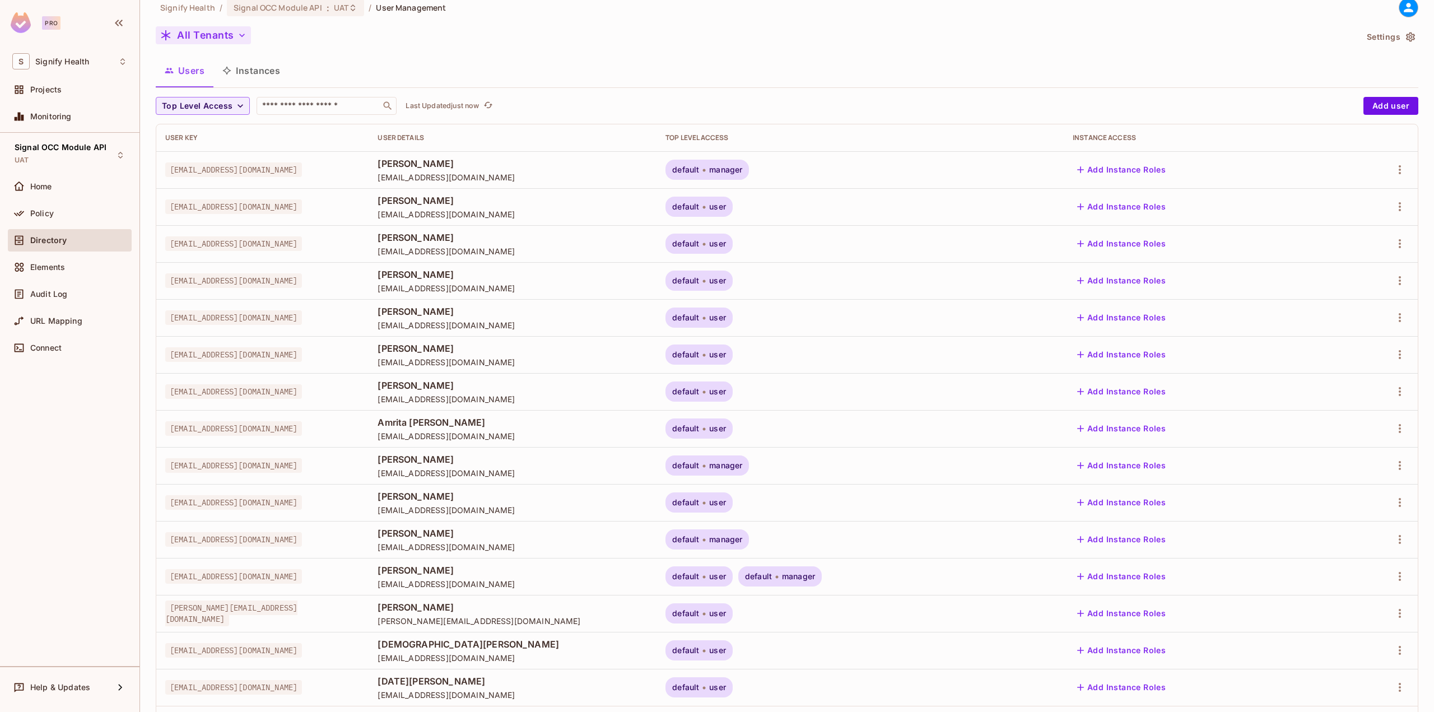
click at [230, 41] on button "All Tenants" at bounding box center [203, 35] width 95 height 18
click at [234, 111] on span "Default Tenant" at bounding box center [214, 114] width 98 height 11
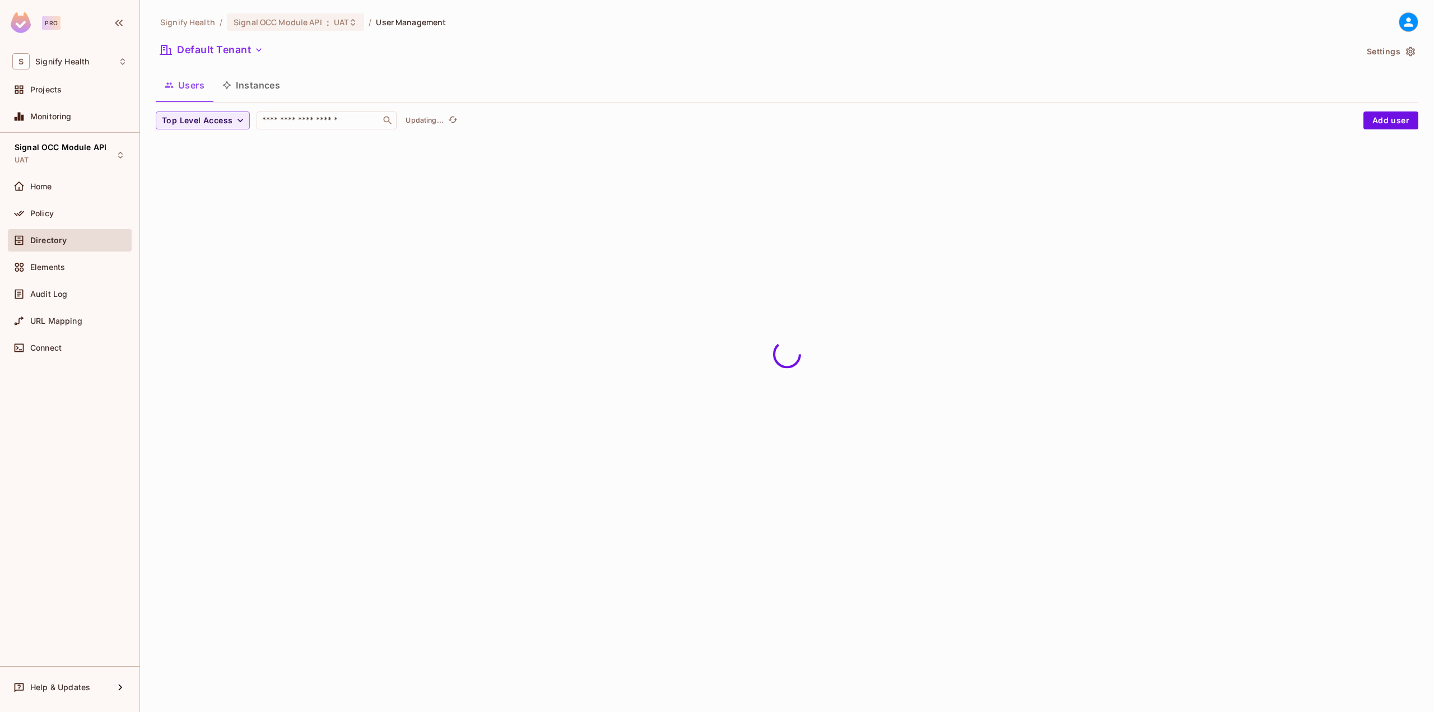
scroll to position [0, 0]
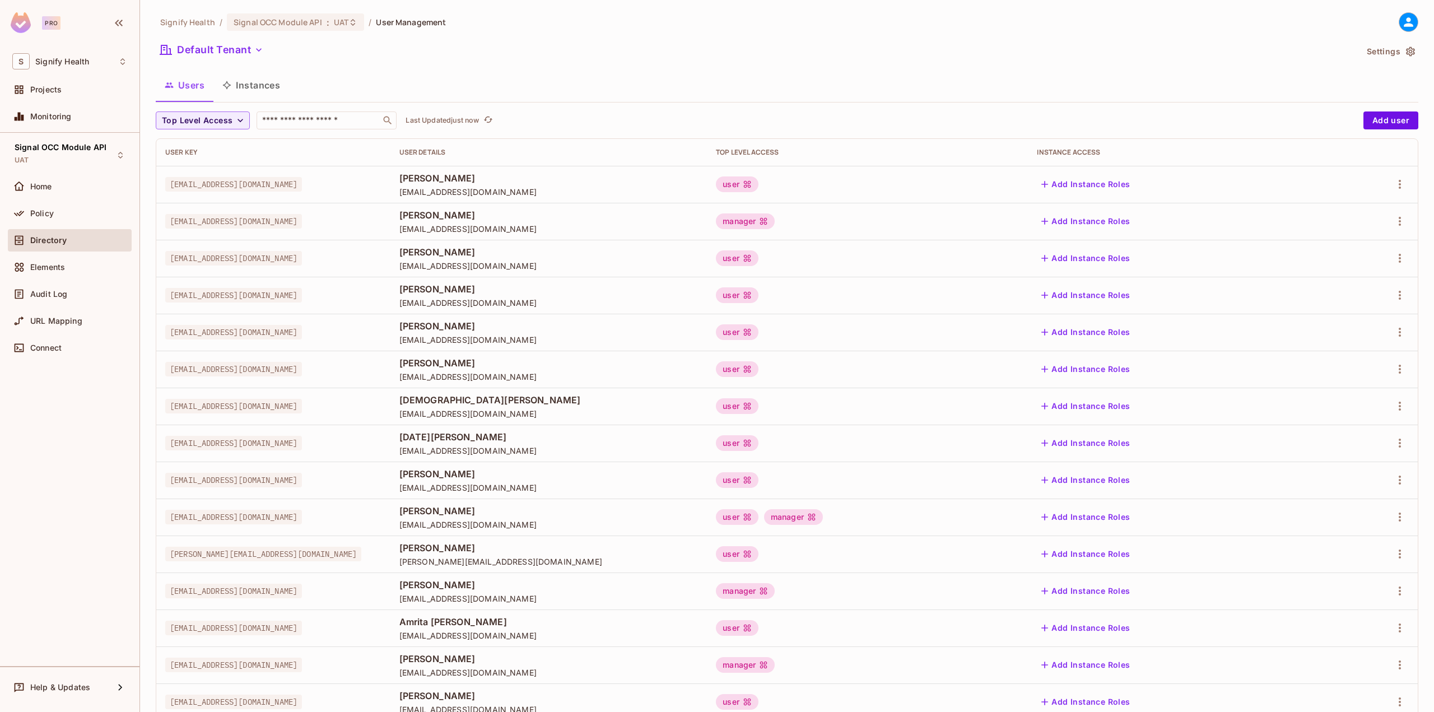
click at [1376, 55] on button "Settings" at bounding box center [1390, 52] width 56 height 18
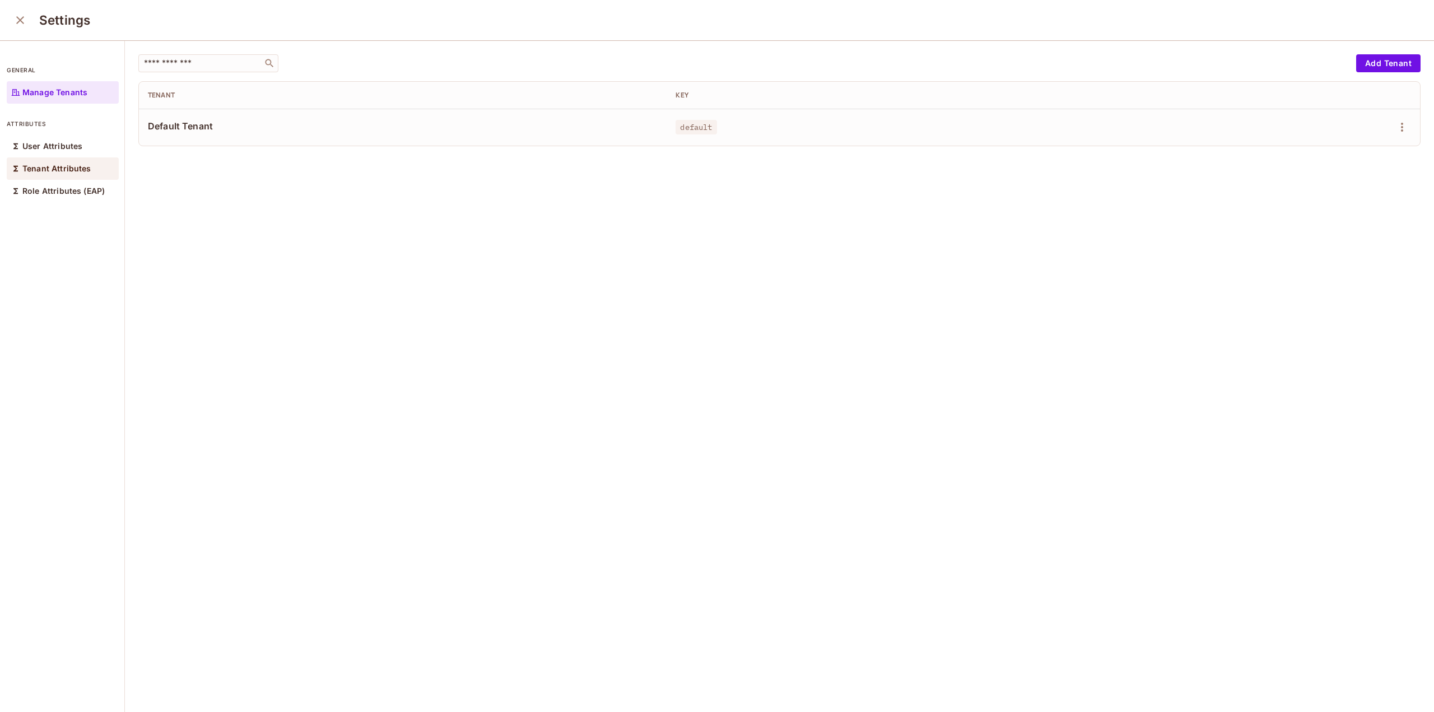
click at [90, 173] on div "Tenant Attributes" at bounding box center [63, 168] width 112 height 22
